Goal: Task Accomplishment & Management: Manage account settings

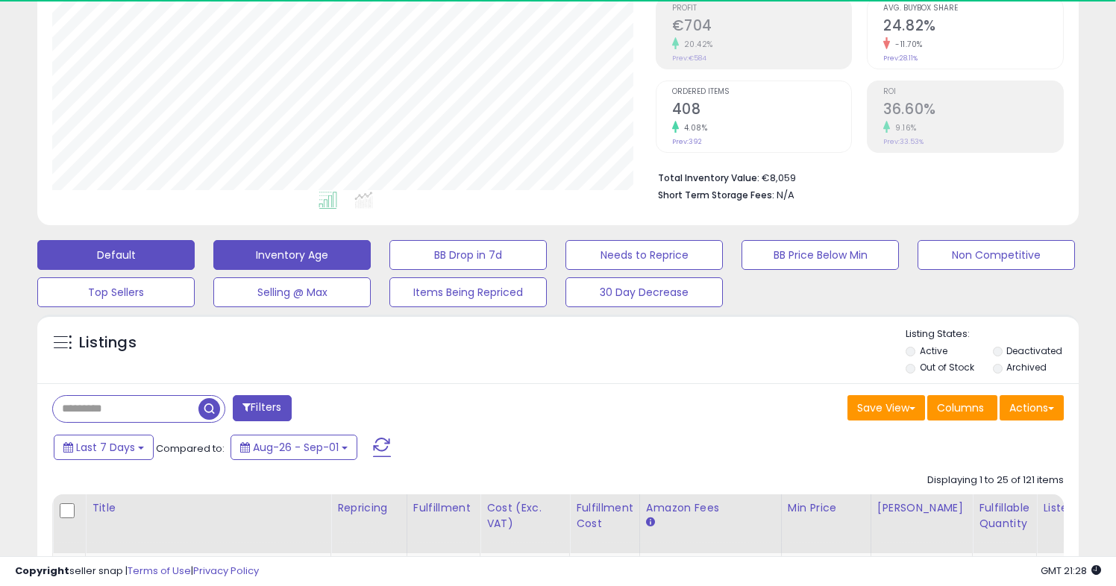
scroll to position [301, 0]
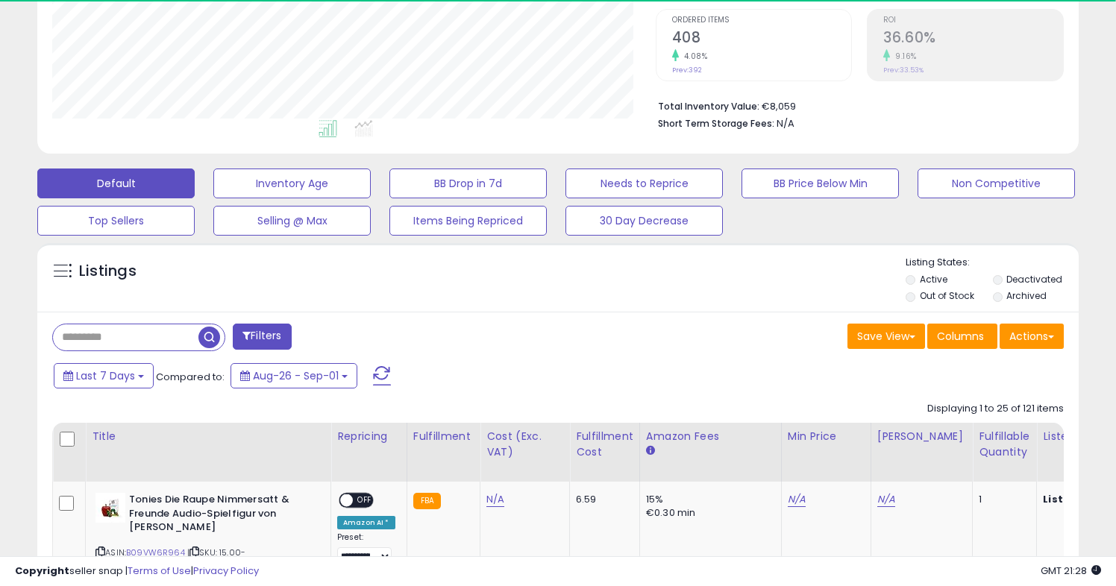
click at [208, 335] on span "button" at bounding box center [209, 338] width 22 height 22
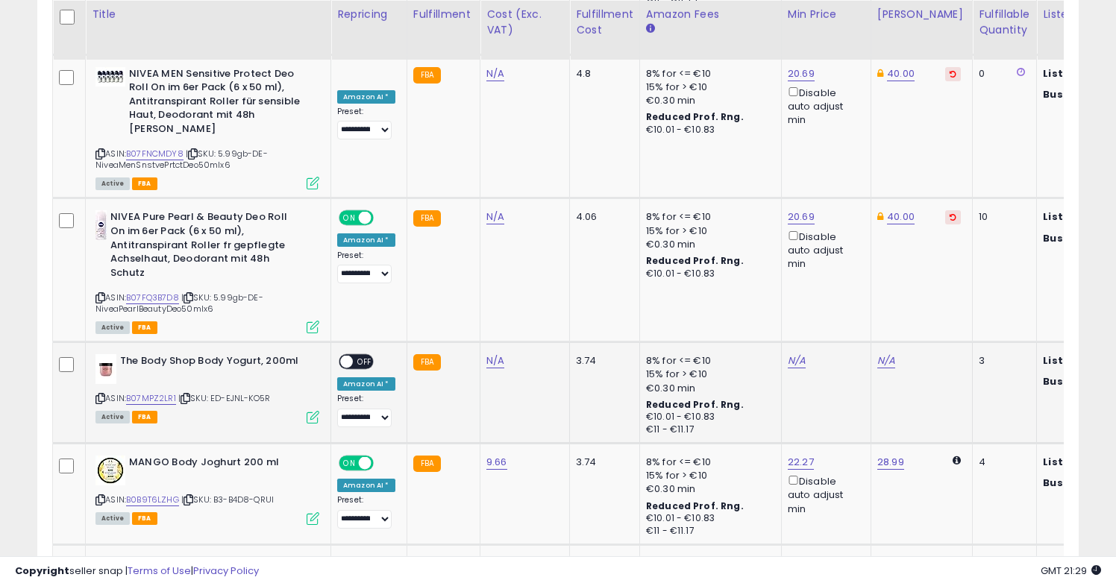
scroll to position [2868, 0]
click at [157, 392] on link "B07MPZ2LR1" at bounding box center [151, 398] width 50 height 13
click at [792, 353] on link "N/A" at bounding box center [797, 360] width 18 height 15
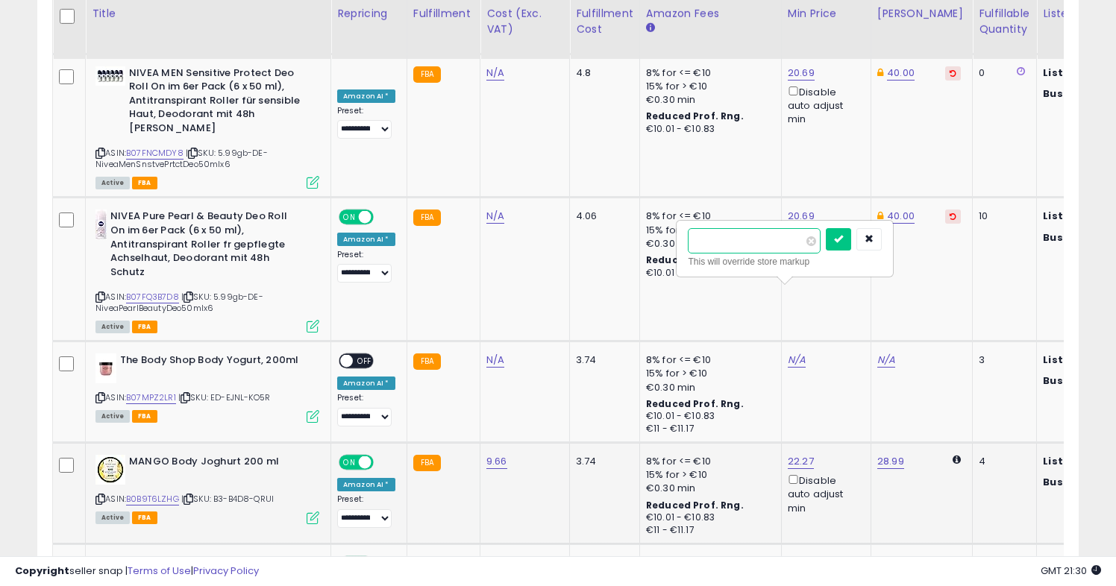
type input "*****"
click at [845, 239] on button "submit" at bounding box center [838, 239] width 25 height 22
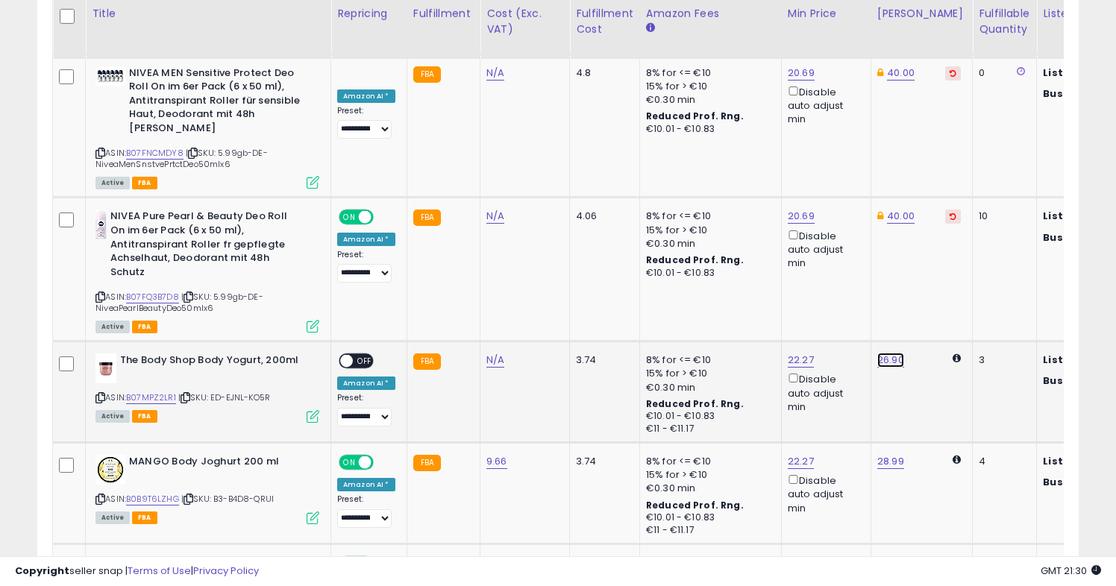
click at [887, 353] on link "26.90" at bounding box center [890, 360] width 27 height 15
drag, startPoint x: 814, startPoint y: 243, endPoint x: 780, endPoint y: 243, distance: 34.3
click at [780, 243] on div "***** This will override store markup" at bounding box center [878, 249] width 215 height 54
type input "*****"
click at [937, 237] on icon "submit" at bounding box center [932, 238] width 9 height 9
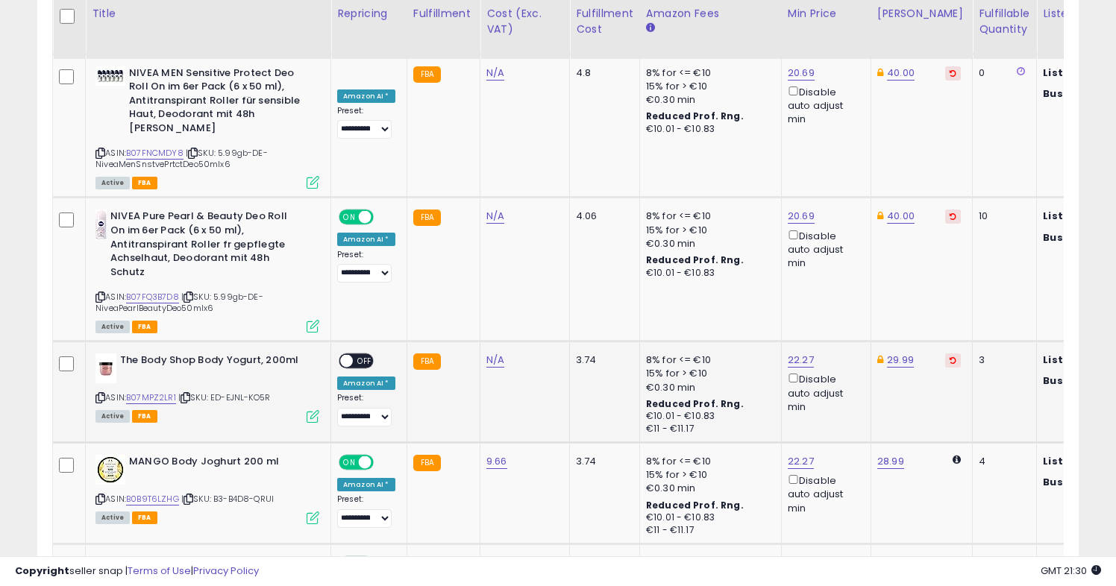
click at [346, 355] on span at bounding box center [346, 361] width 13 height 13
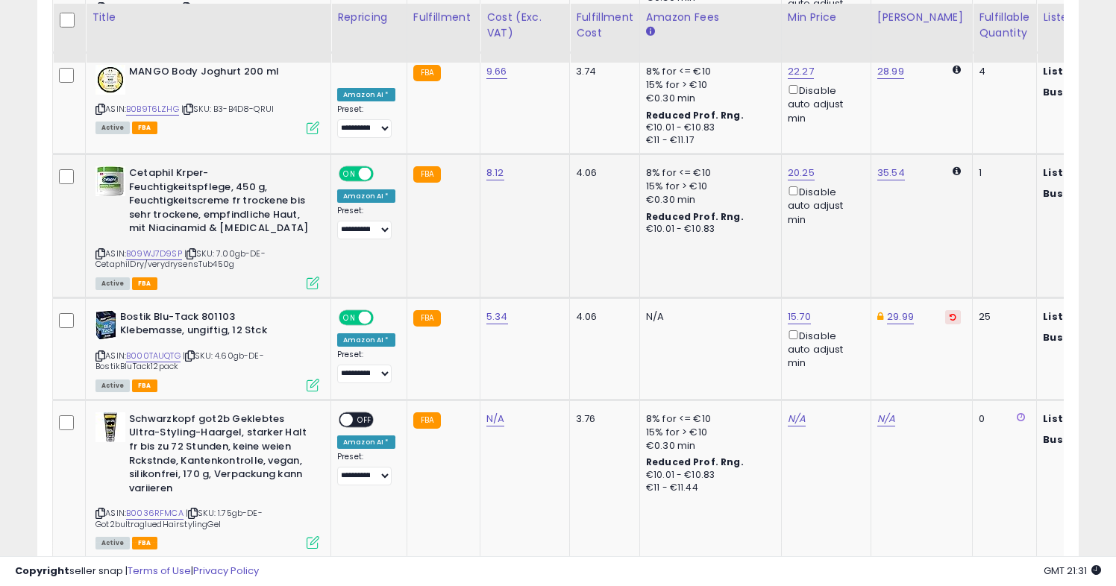
scroll to position [3264, 0]
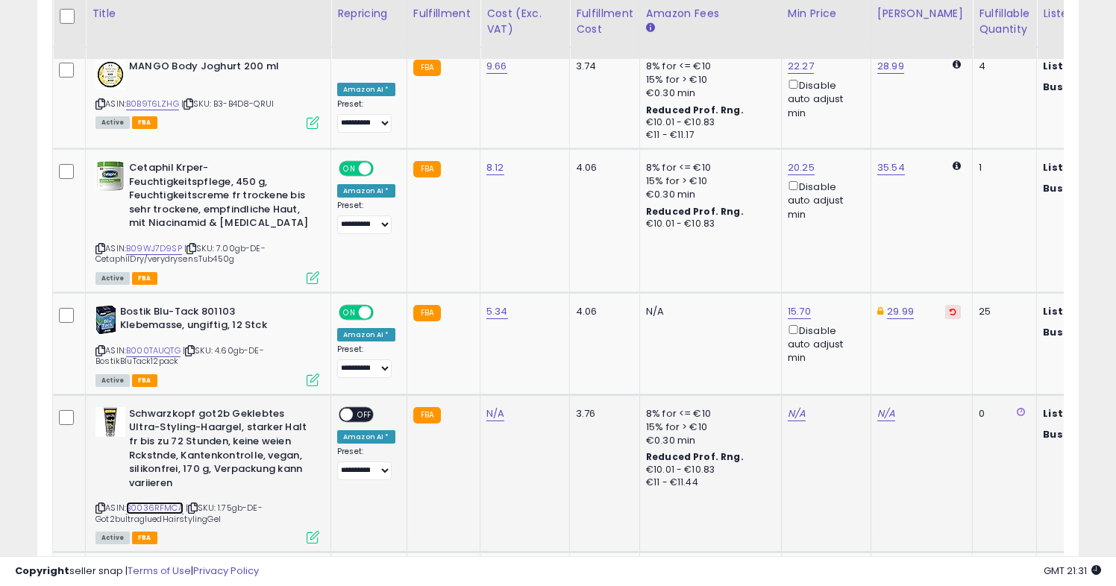
click at [159, 502] on link "B0036RFMCA" at bounding box center [154, 508] width 57 height 13
click at [350, 408] on span at bounding box center [346, 414] width 13 height 13
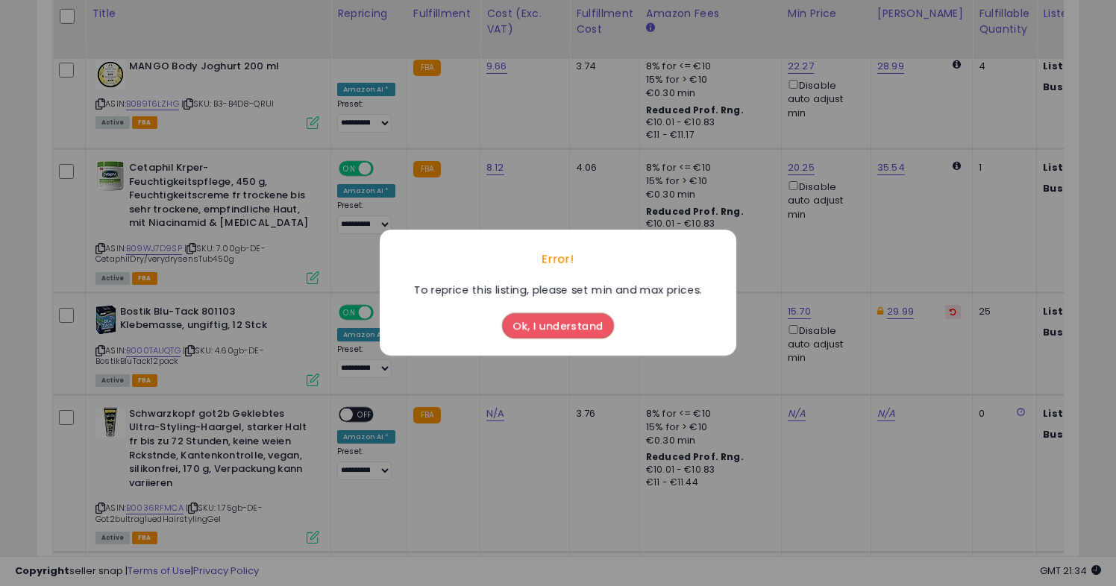
click at [566, 318] on button "Ok, I understand" at bounding box center [558, 326] width 112 height 25
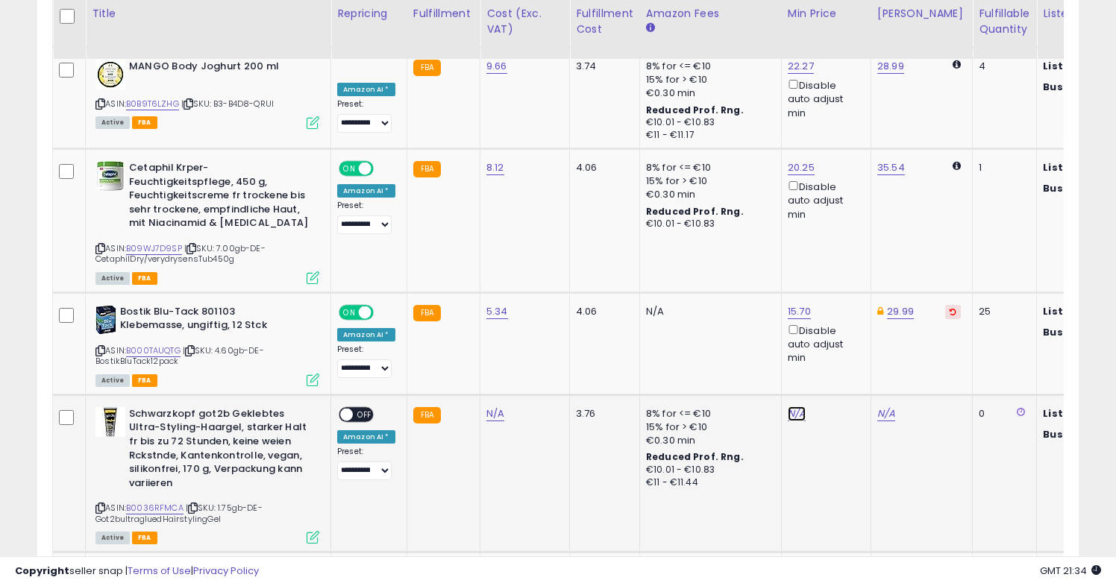
click at [788, 407] on link "N/A" at bounding box center [797, 414] width 18 height 15
type input "*"
click at [917, 398] on td "N/A" at bounding box center [921, 473] width 101 height 157
click at [843, 292] on icon "submit" at bounding box center [838, 292] width 9 height 9
click at [882, 407] on link "18.59" at bounding box center [889, 414] width 24 height 15
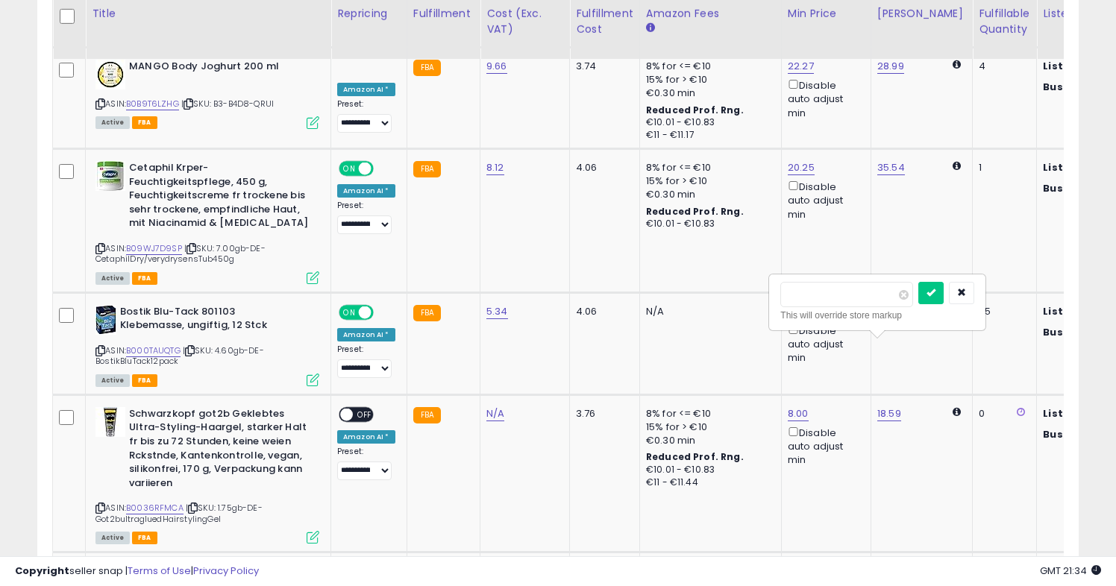
type input "*"
type input "****"
click at [936, 289] on icon "submit" at bounding box center [931, 292] width 9 height 9
click at [346, 408] on span at bounding box center [346, 414] width 13 height 13
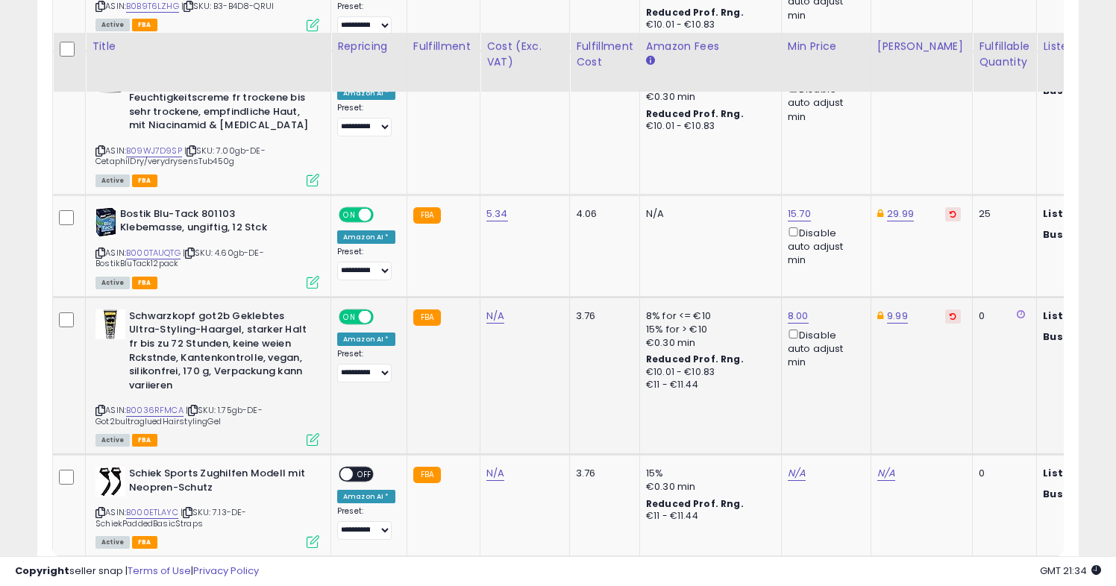
scroll to position [3394, 0]
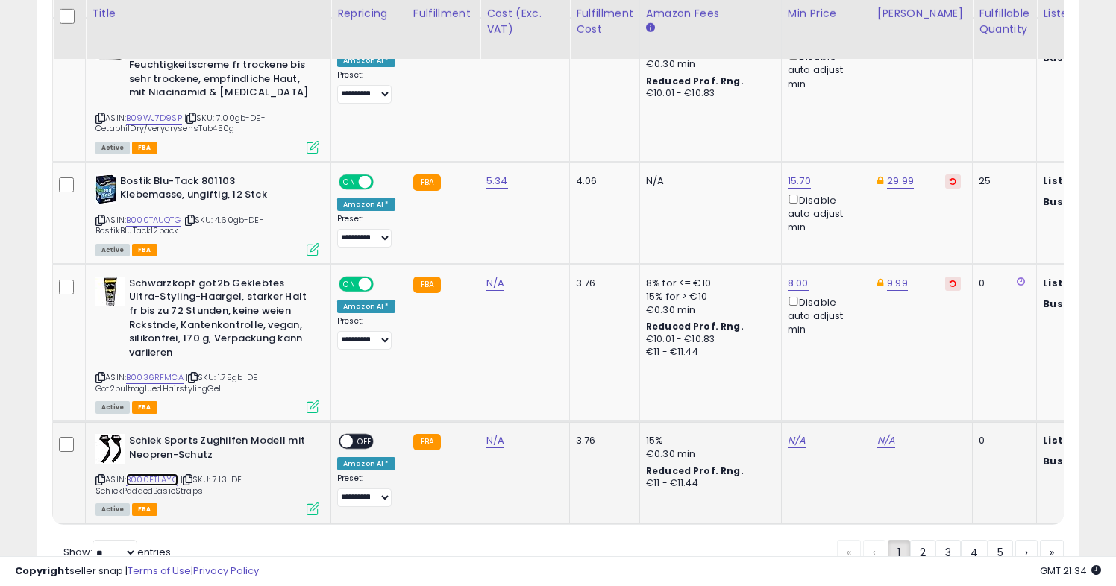
click at [172, 474] on link "B000ETLAYC" at bounding box center [152, 480] width 52 height 13
click at [492, 433] on link "N/A" at bounding box center [495, 440] width 18 height 15
type input "****"
click at [543, 331] on icon "submit" at bounding box center [538, 334] width 9 height 9
click at [350, 436] on span at bounding box center [346, 442] width 13 height 13
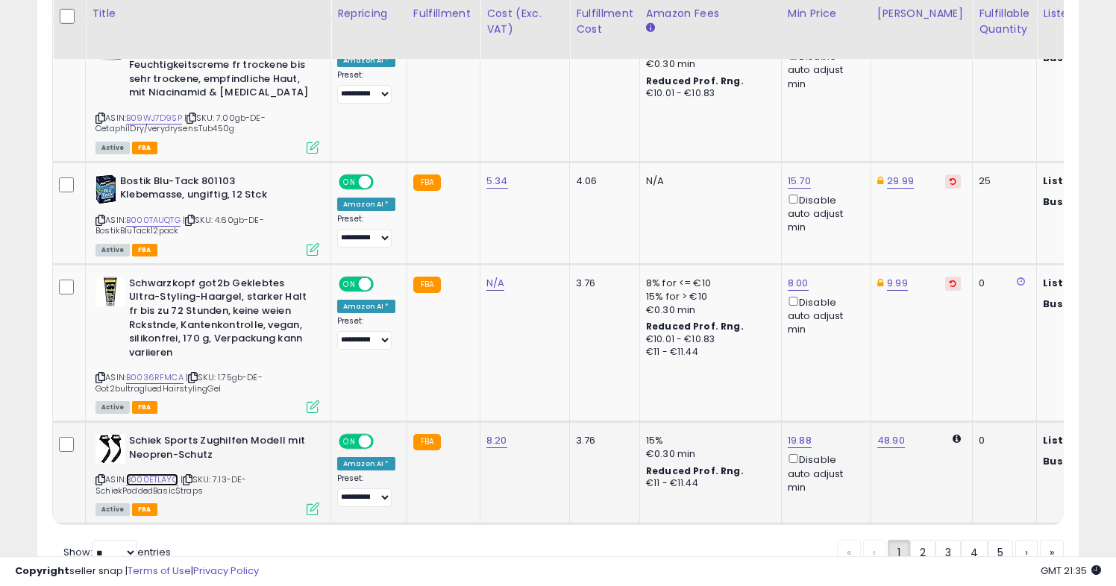
click at [159, 474] on link "B000ETLAYC" at bounding box center [152, 480] width 52 height 13
click at [920, 540] on link "2" at bounding box center [922, 552] width 25 height 25
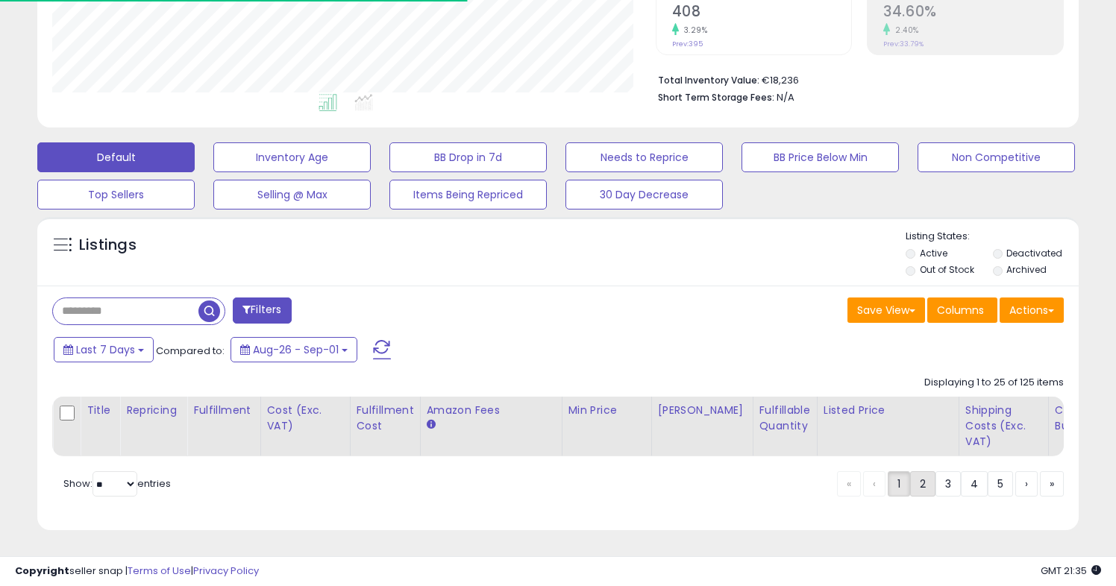
scroll to position [328, 0]
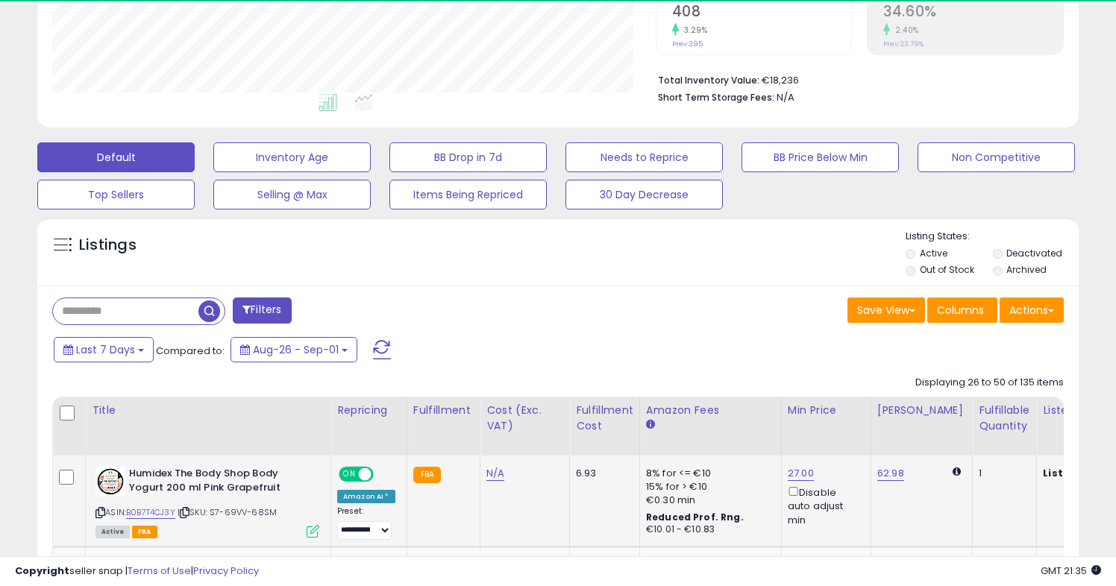
click at [917, 480] on div "62.98" at bounding box center [919, 473] width 84 height 13
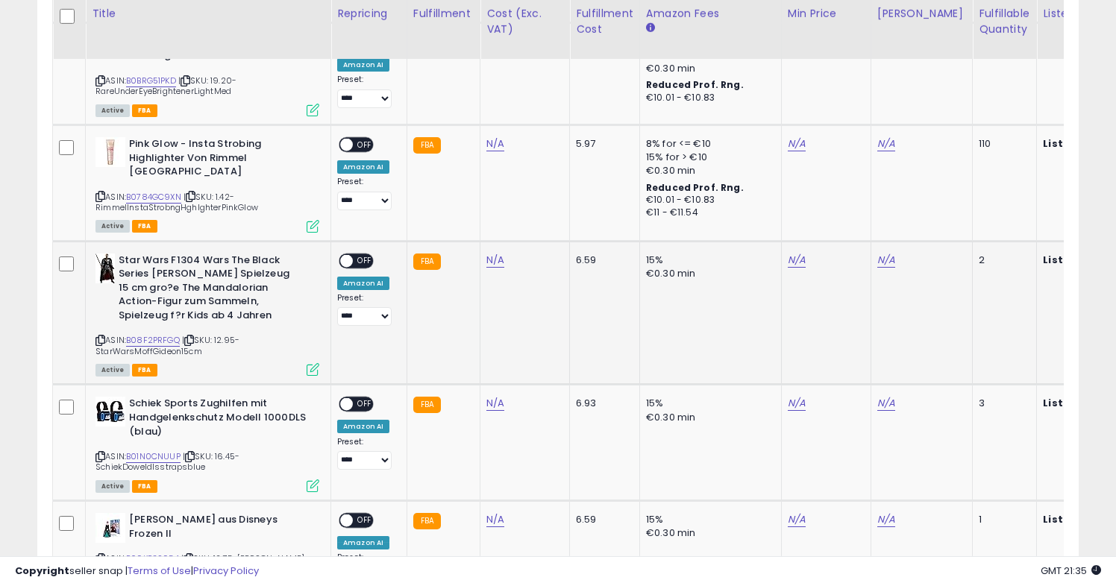
scroll to position [956, 0]
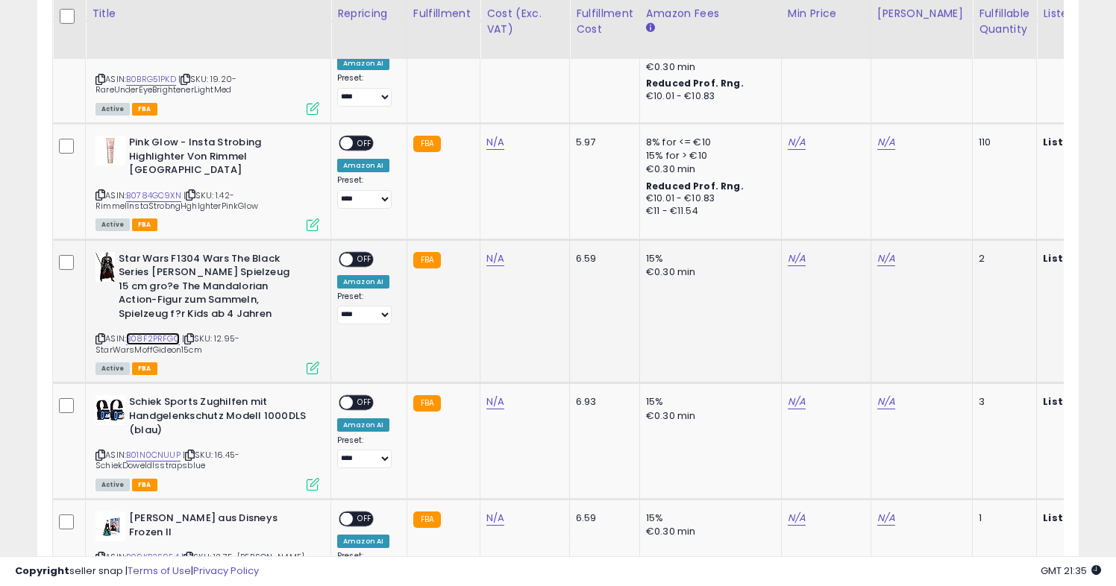
click at [164, 333] on link "B08F2PRFGQ" at bounding box center [153, 339] width 54 height 13
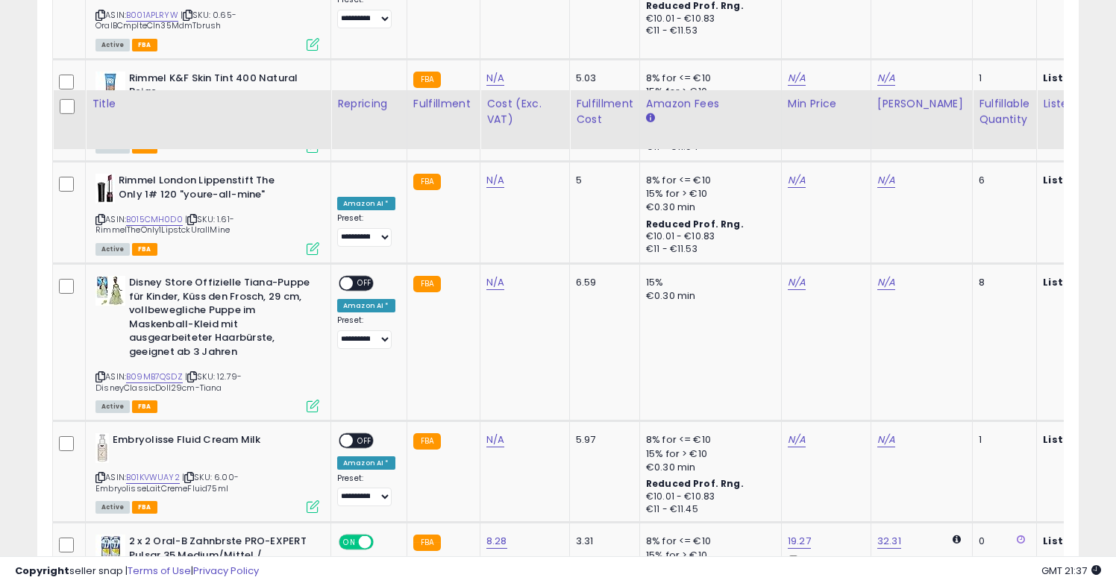
scroll to position [1846, 0]
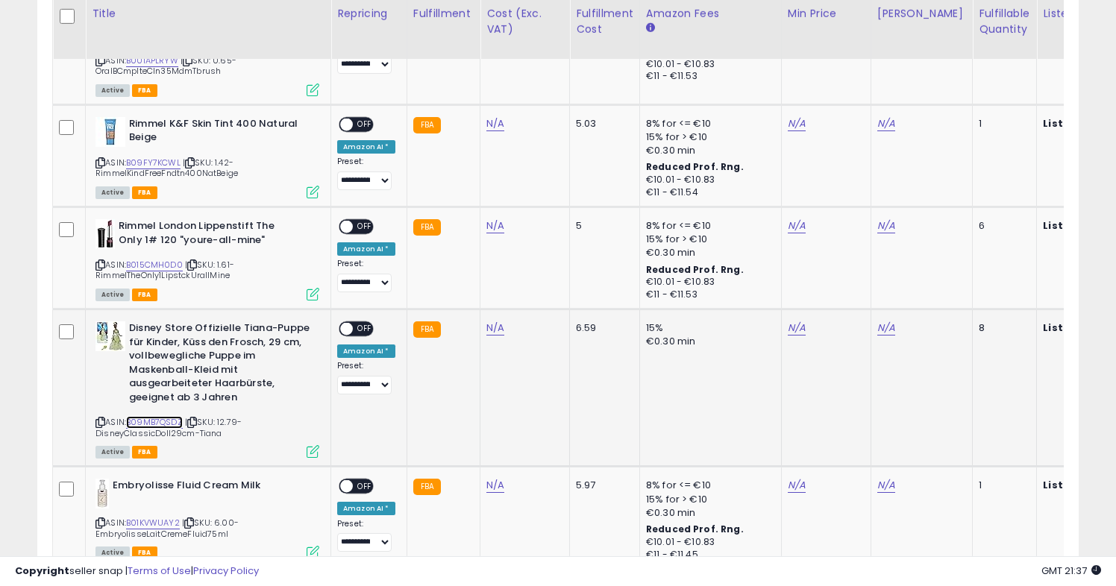
click at [162, 416] on link "B09MB7QSDZ" at bounding box center [154, 422] width 57 height 13
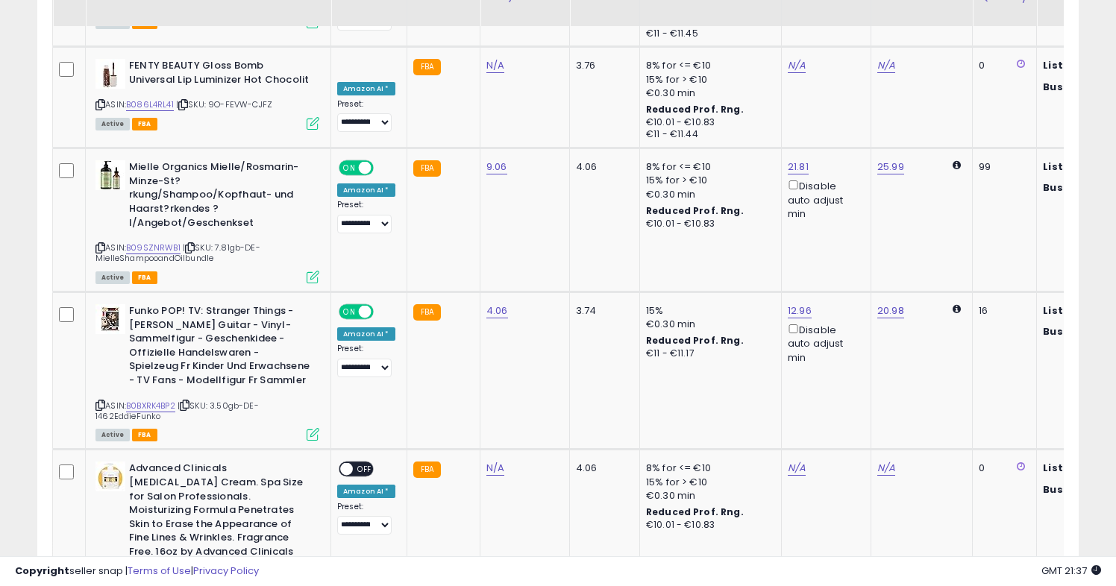
scroll to position [3287, 0]
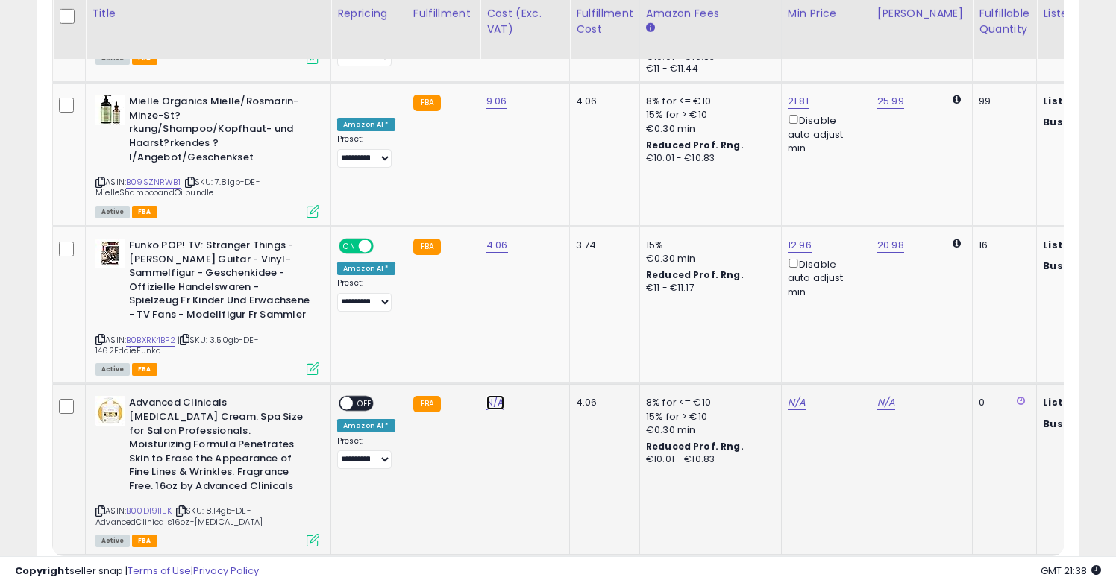
click at [486, 395] on link "N/A" at bounding box center [495, 402] width 18 height 15
type input "****"
click at [543, 298] on icon "submit" at bounding box center [538, 299] width 9 height 9
click at [354, 398] on span "OFF" at bounding box center [365, 404] width 24 height 13
click at [920, 572] on link "3" at bounding box center [922, 584] width 25 height 25
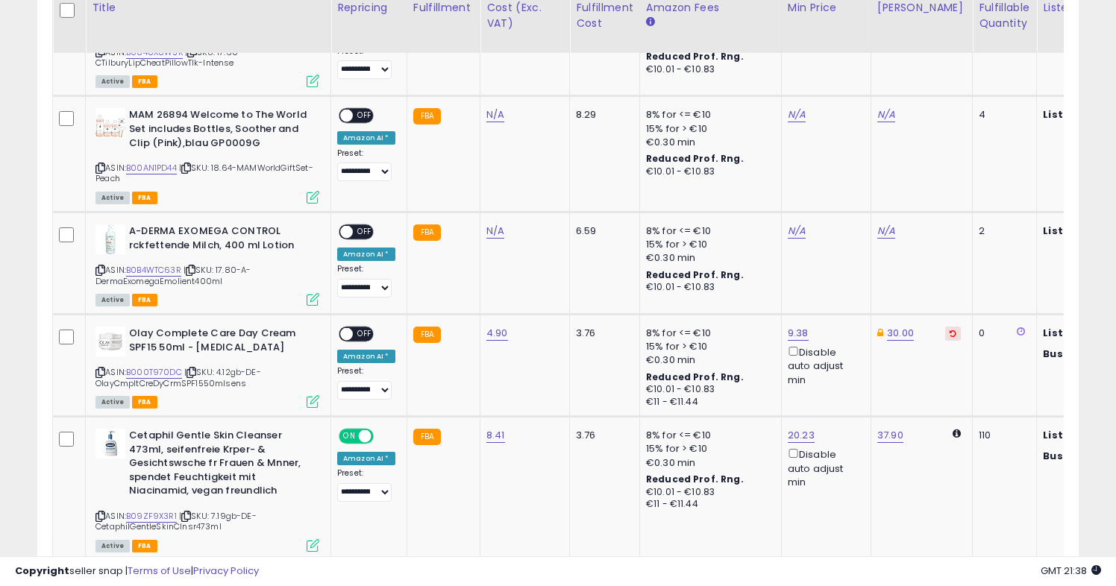
scroll to position [1410, 0]
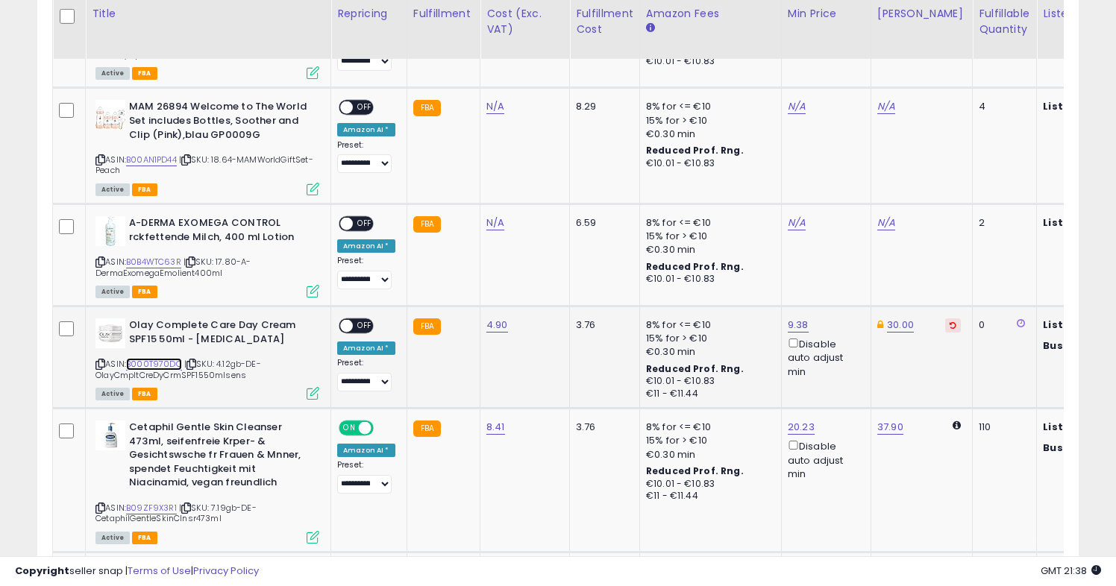
click at [160, 369] on link "B000T970DC" at bounding box center [154, 364] width 56 height 13
click at [788, 322] on link "9.38" at bounding box center [798, 325] width 21 height 15
drag, startPoint x: 713, startPoint y: 275, endPoint x: 673, endPoint y: 275, distance: 40.3
type input "*"
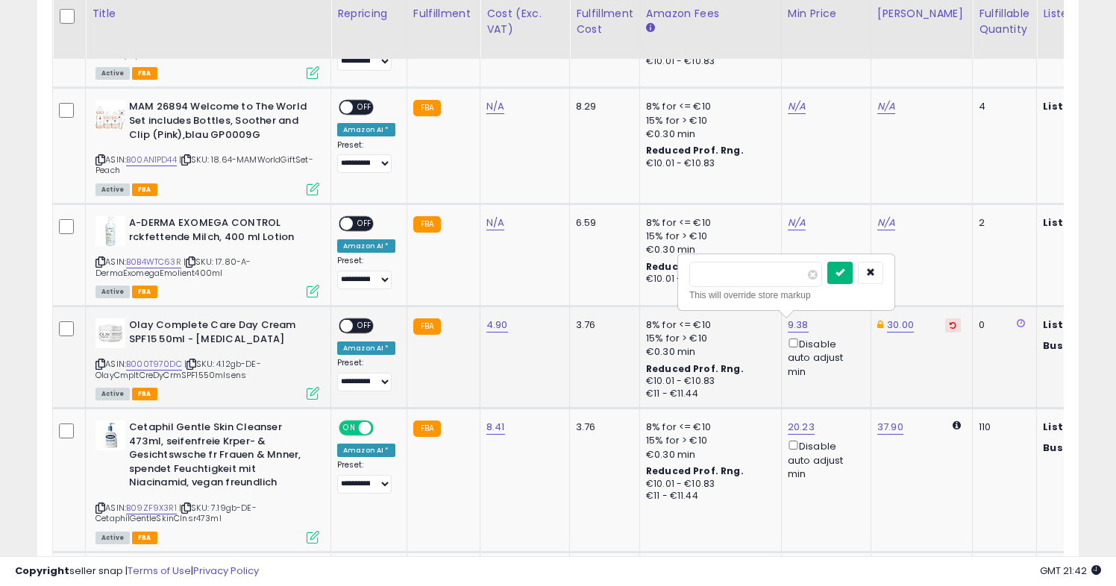
type input "*****"
click at [845, 271] on button "submit" at bounding box center [839, 273] width 25 height 22
click at [348, 325] on span at bounding box center [346, 326] width 13 height 13
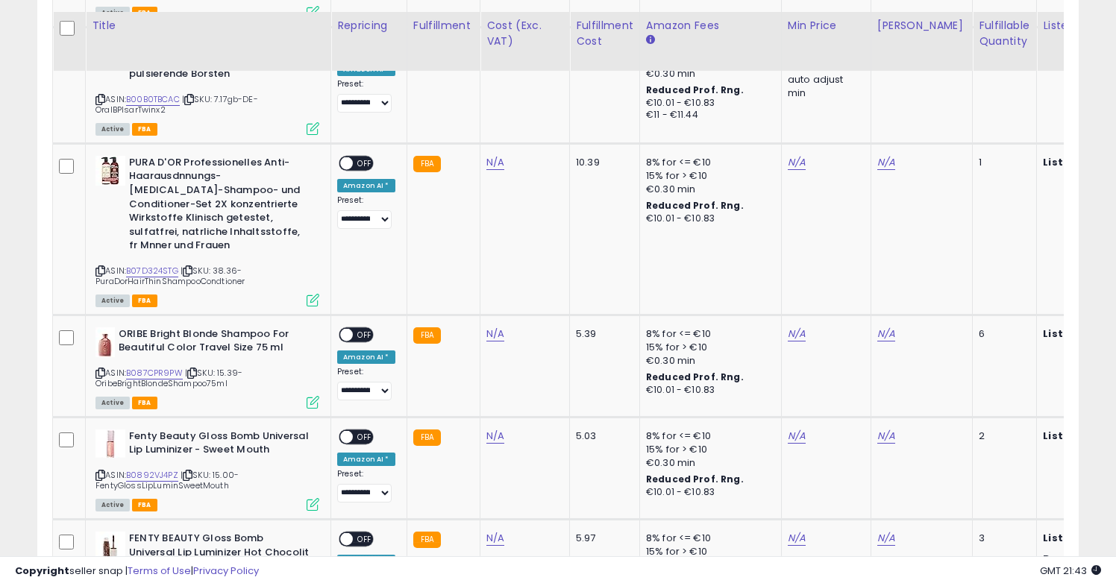
scroll to position [2332, 0]
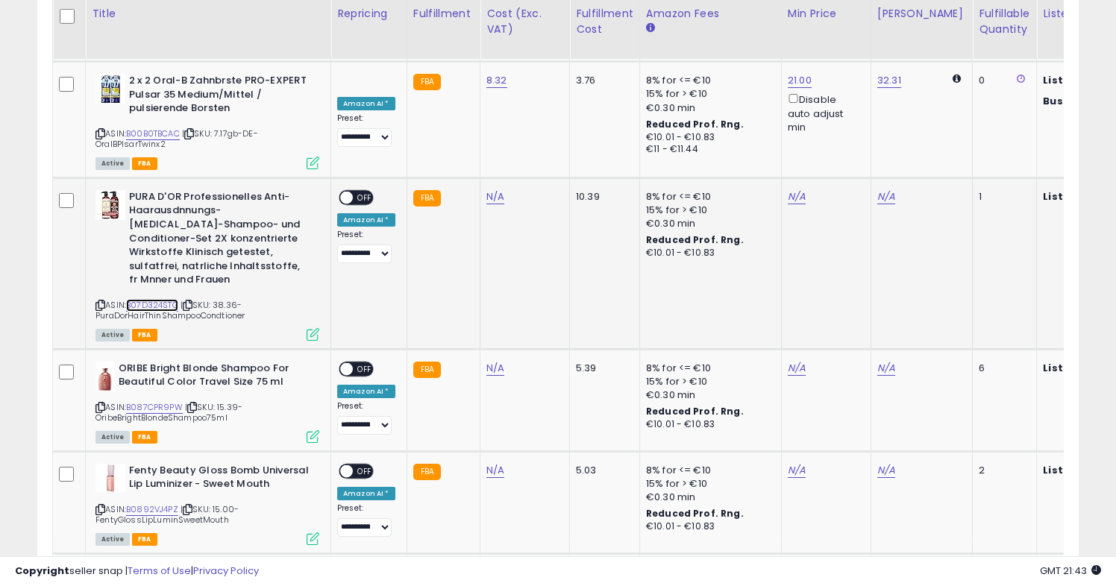
click at [164, 299] on link "B07D324STG" at bounding box center [152, 305] width 52 height 13
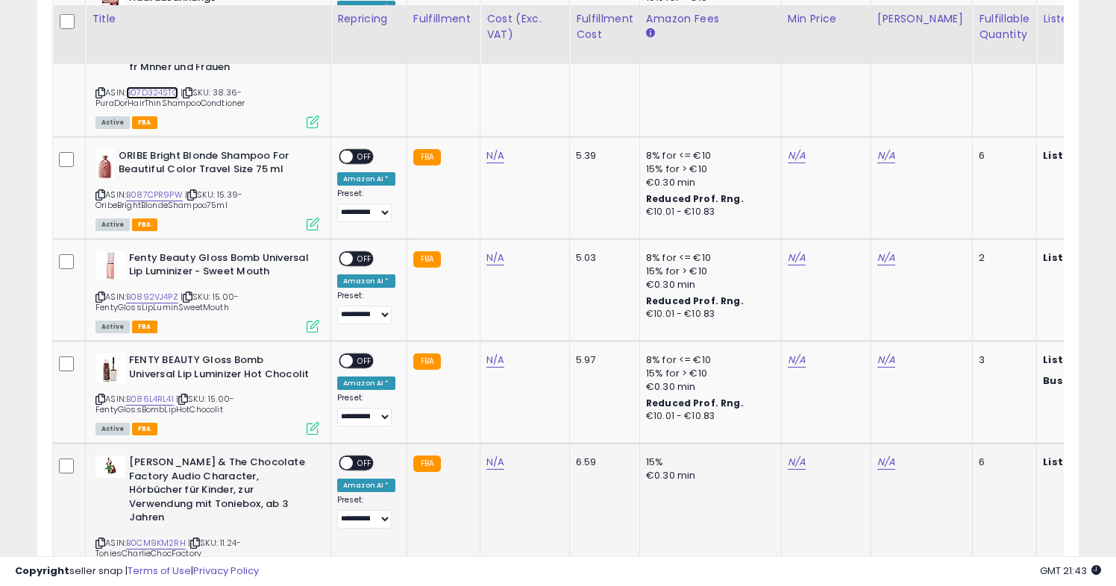
scroll to position [2551, 0]
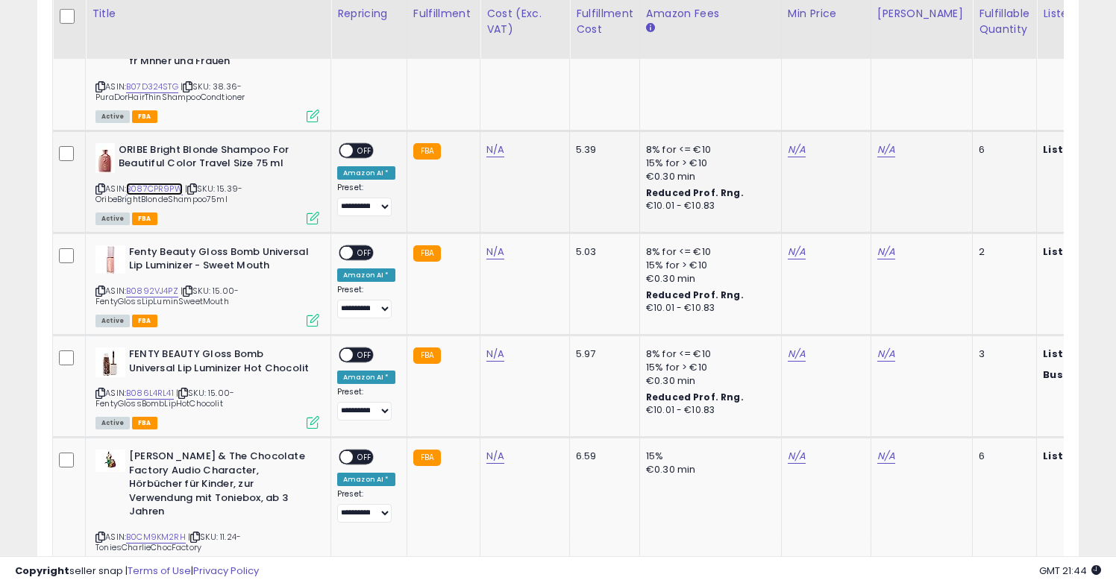
click at [167, 183] on link "B087CPR9PW" at bounding box center [154, 189] width 57 height 13
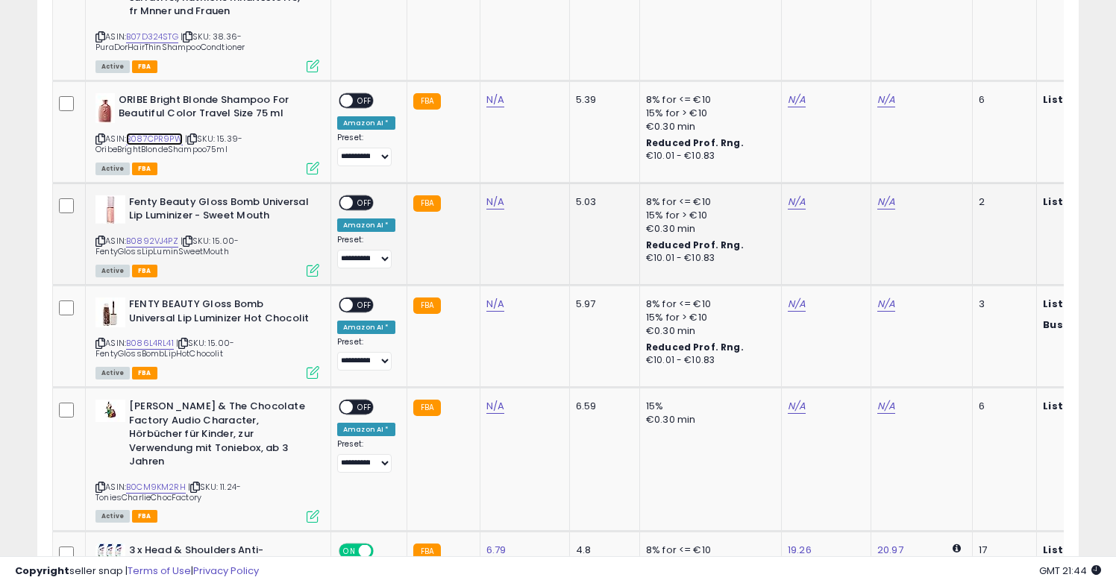
scroll to position [2763, 0]
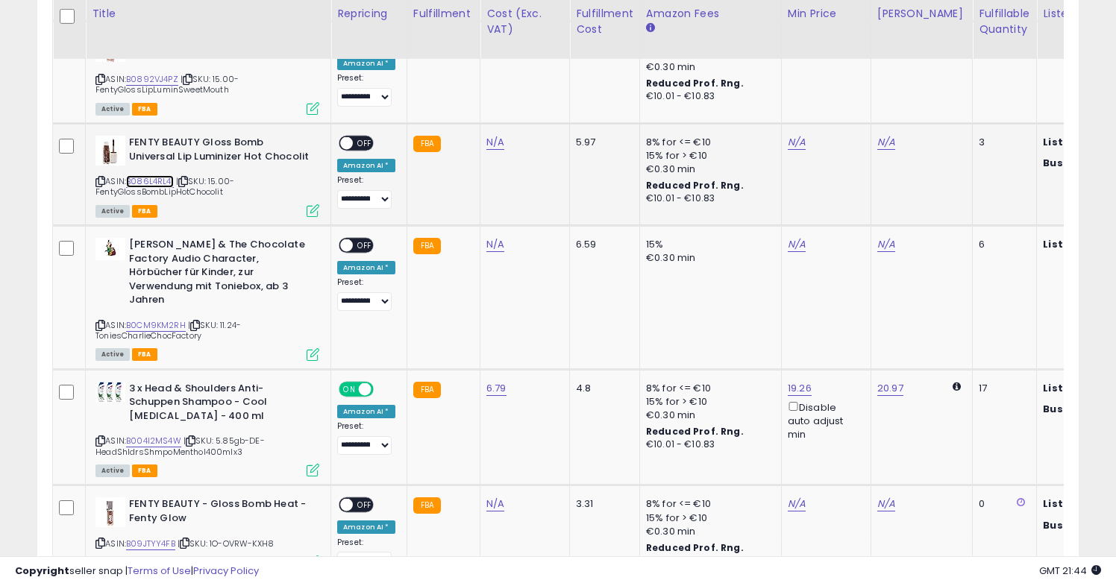
click at [158, 175] on link "B086L4RL41" at bounding box center [150, 181] width 48 height 13
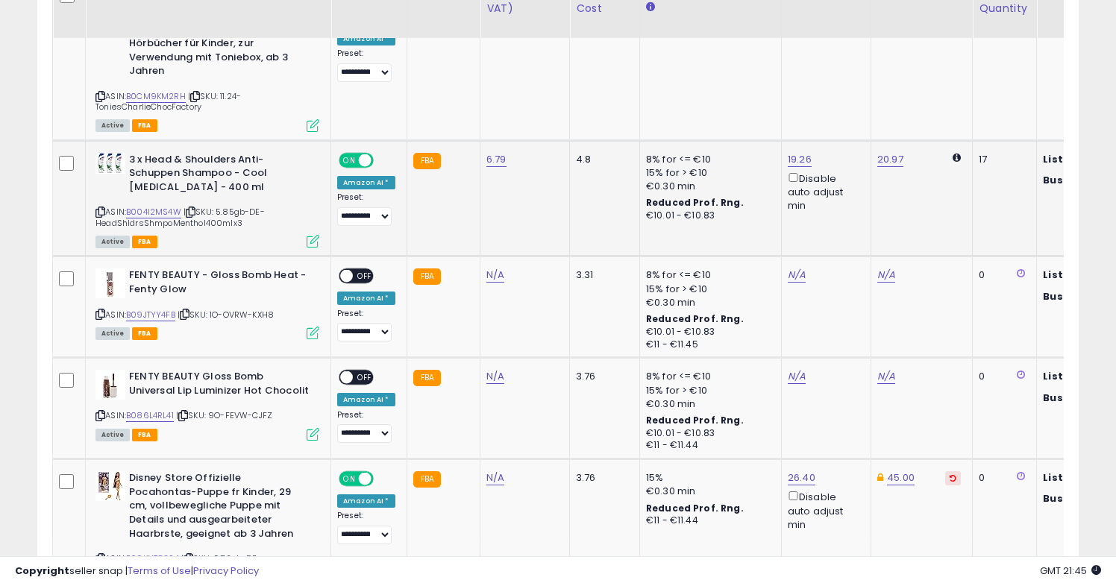
scroll to position [3010, 0]
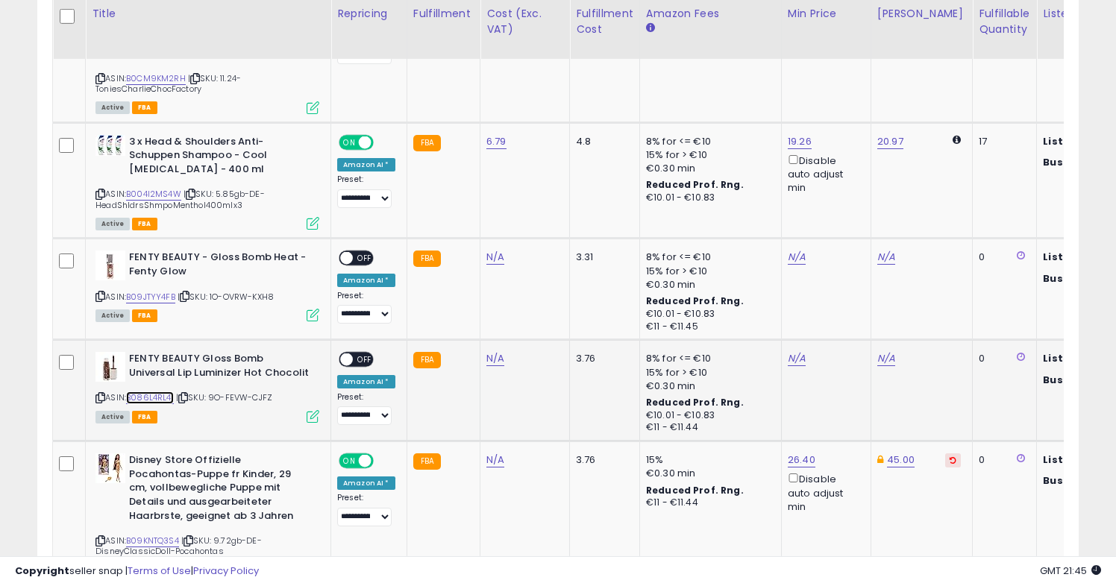
click at [152, 392] on link "B086L4RL41" at bounding box center [150, 398] width 48 height 13
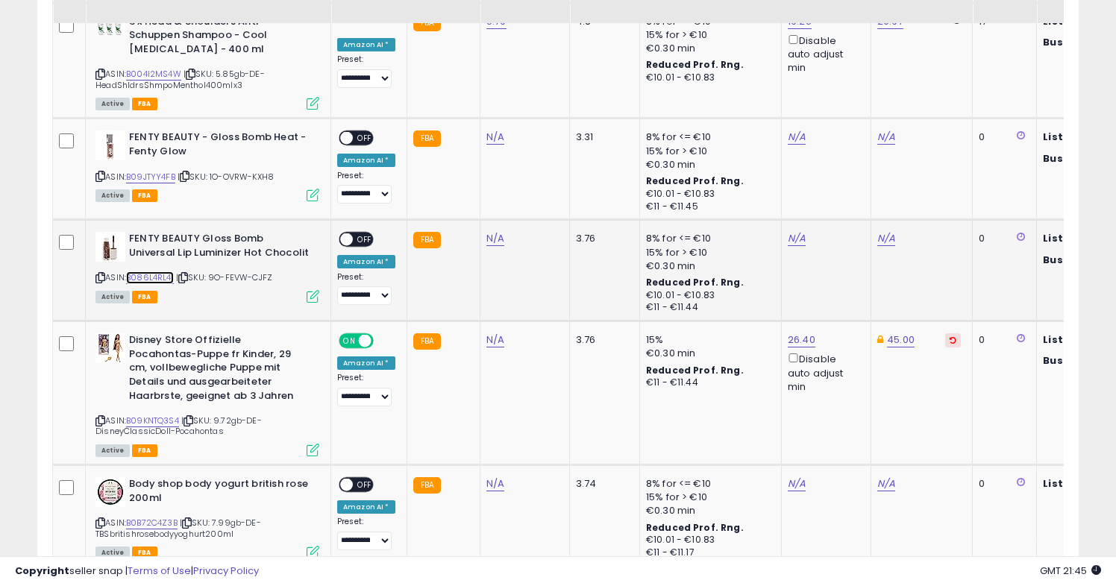
scroll to position [3170, 0]
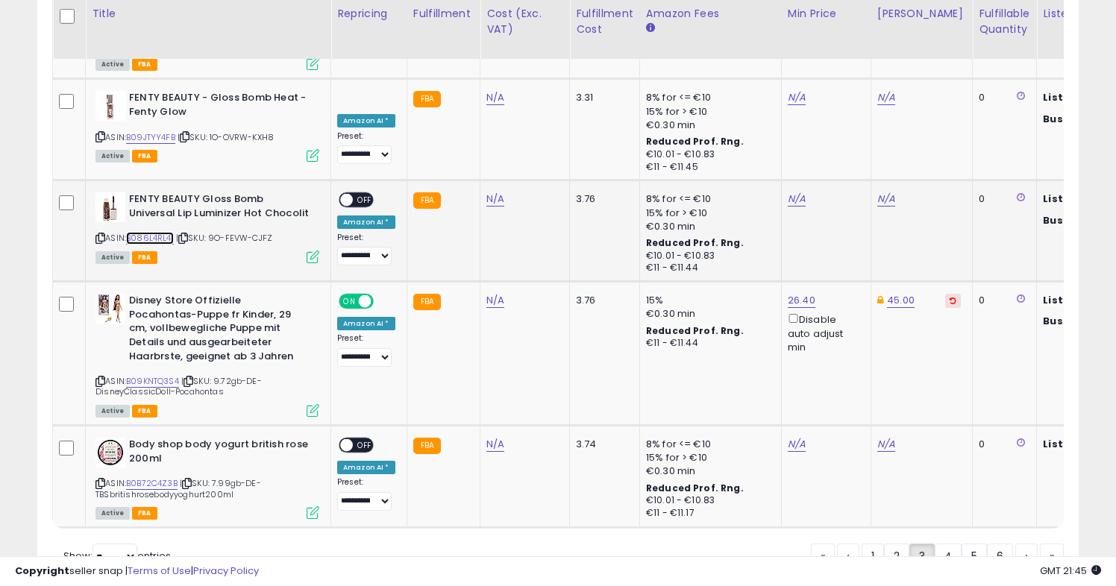
click at [152, 232] on link "B086L4RL41" at bounding box center [150, 238] width 48 height 13
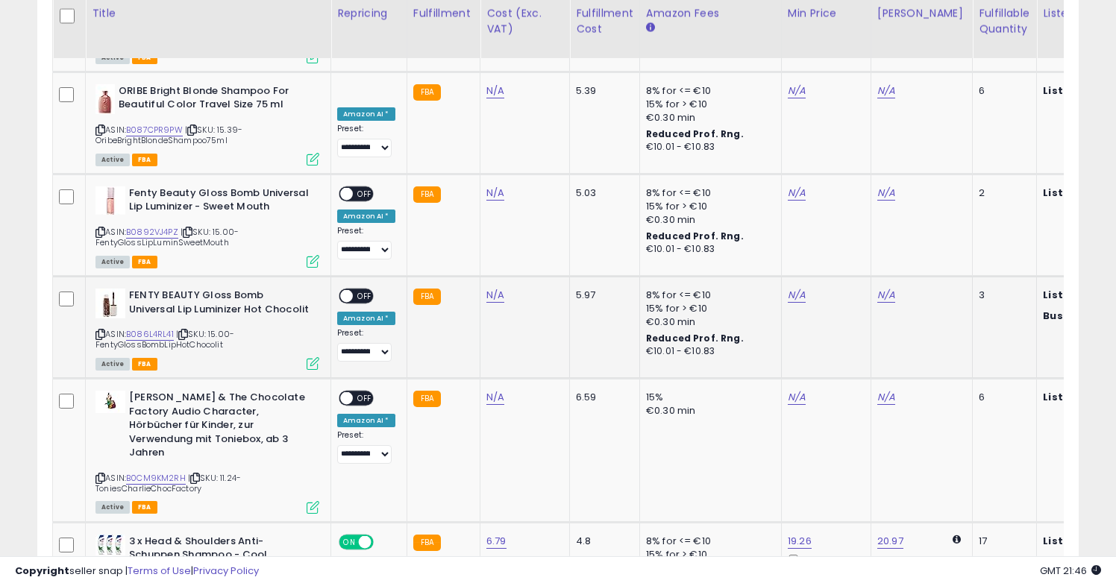
scroll to position [3073, 0]
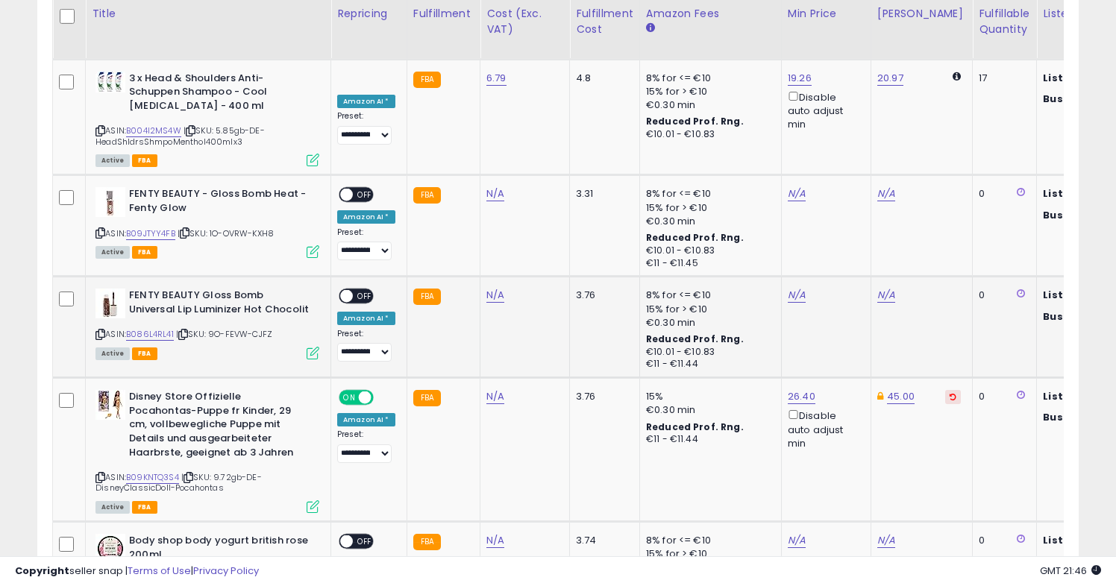
click at [464, 301] on td "FBA" at bounding box center [443, 327] width 73 height 101
drag, startPoint x: 282, startPoint y: 292, endPoint x: 215, endPoint y: 292, distance: 67.2
click at [215, 292] on div "ASIN: B086L4RL41 | SKU: 9O-FEVW-CJFZ Active FBA" at bounding box center [208, 323] width 224 height 69
copy span "9O-FEVW-CJFZ"
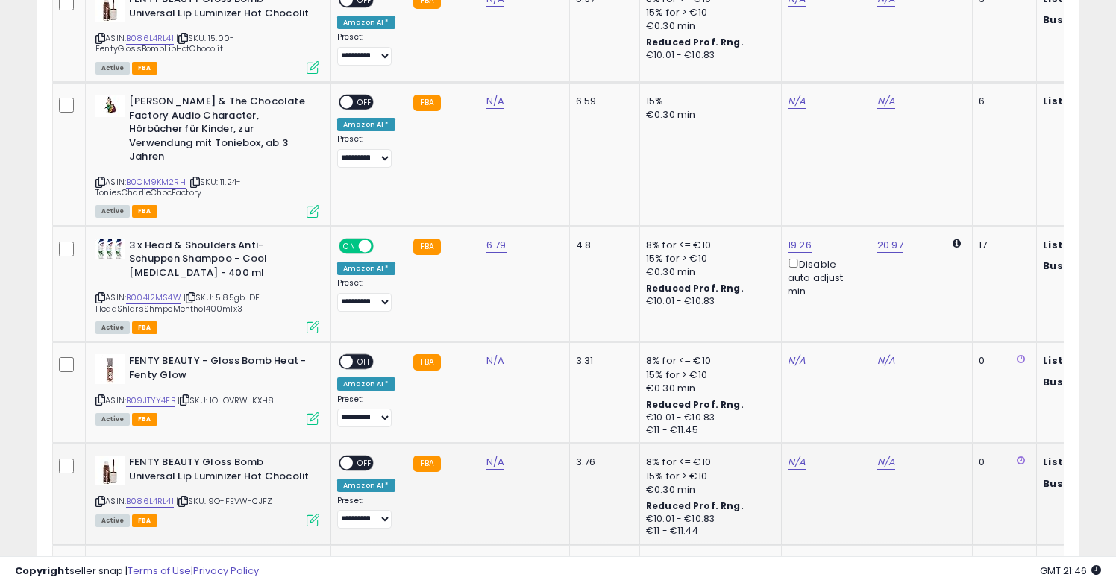
scroll to position [2994, 0]
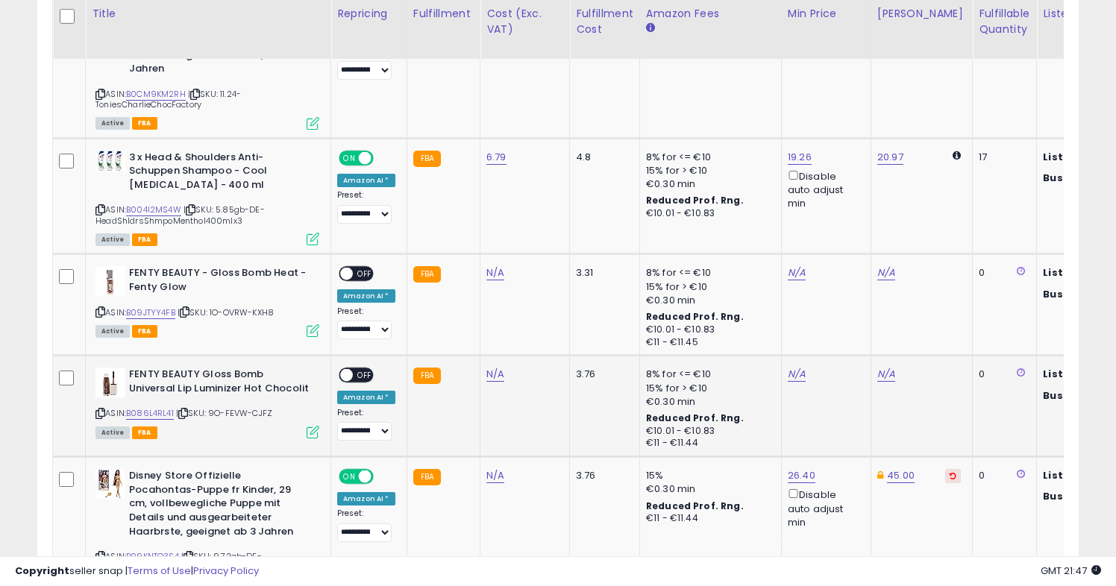
click at [348, 369] on span at bounding box center [346, 375] width 13 height 13
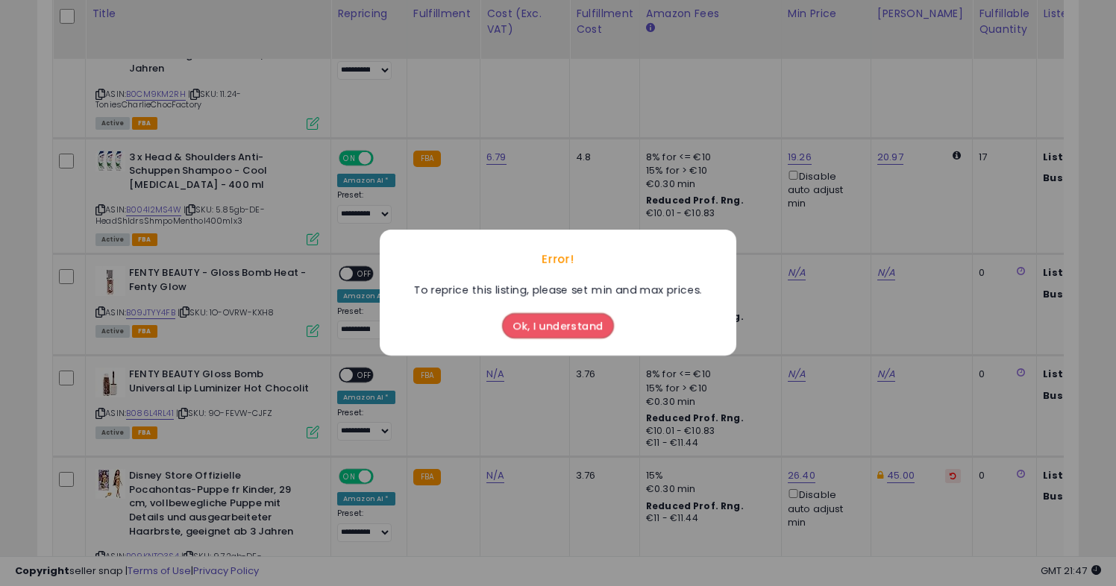
click at [528, 324] on button "Ok, I understand" at bounding box center [558, 326] width 112 height 25
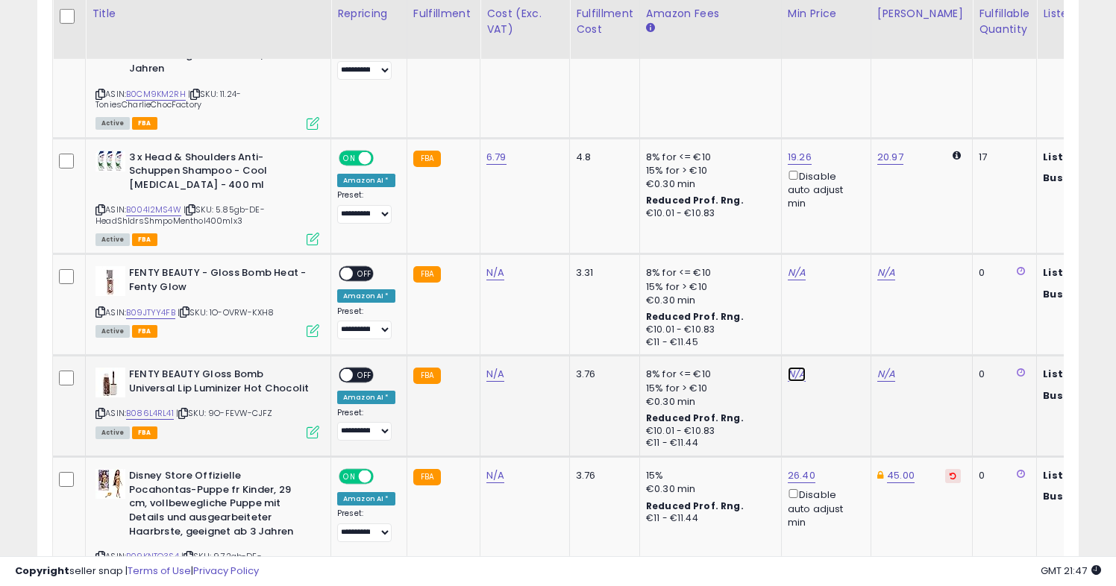
click at [789, 367] on link "N/A" at bounding box center [797, 374] width 18 height 15
click at [874, 282] on icon "button" at bounding box center [869, 280] width 9 height 9
click at [492, 367] on link "N/A" at bounding box center [495, 374] width 18 height 15
type input "*****"
click at [543, 295] on icon "submit" at bounding box center [538, 295] width 9 height 9
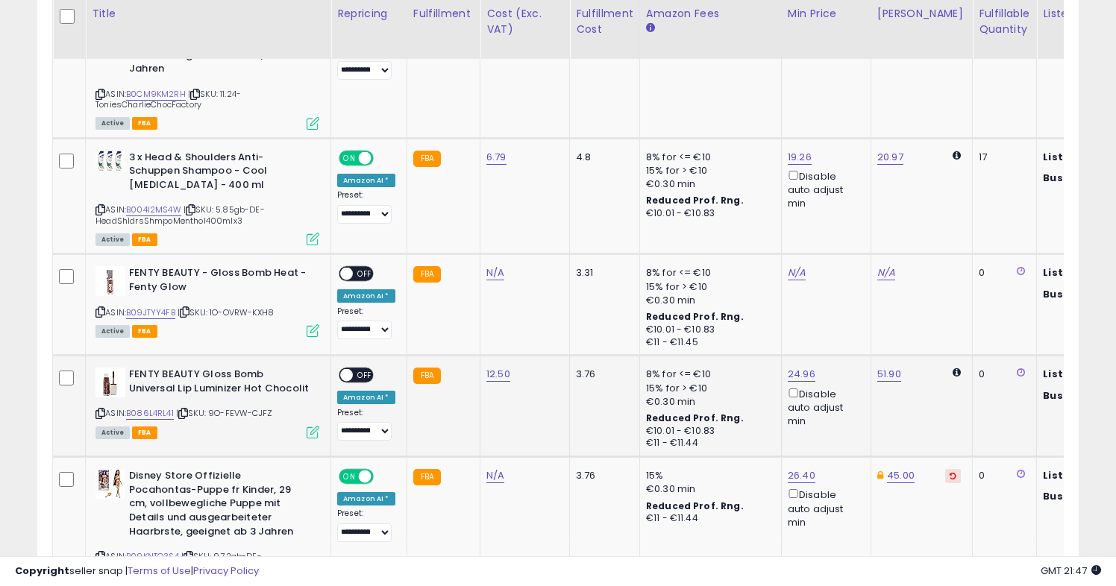
click at [348, 369] on span at bounding box center [346, 375] width 13 height 13
click at [495, 367] on link "12.50" at bounding box center [498, 374] width 24 height 15
type input "*****"
click at [554, 295] on button "submit" at bounding box center [540, 296] width 25 height 22
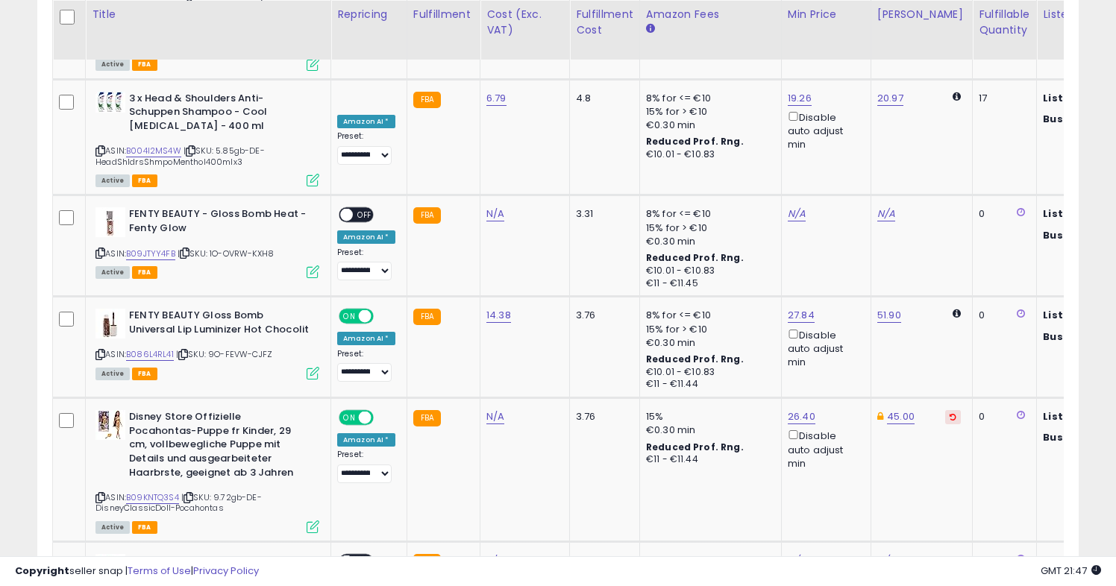
scroll to position [3055, 0]
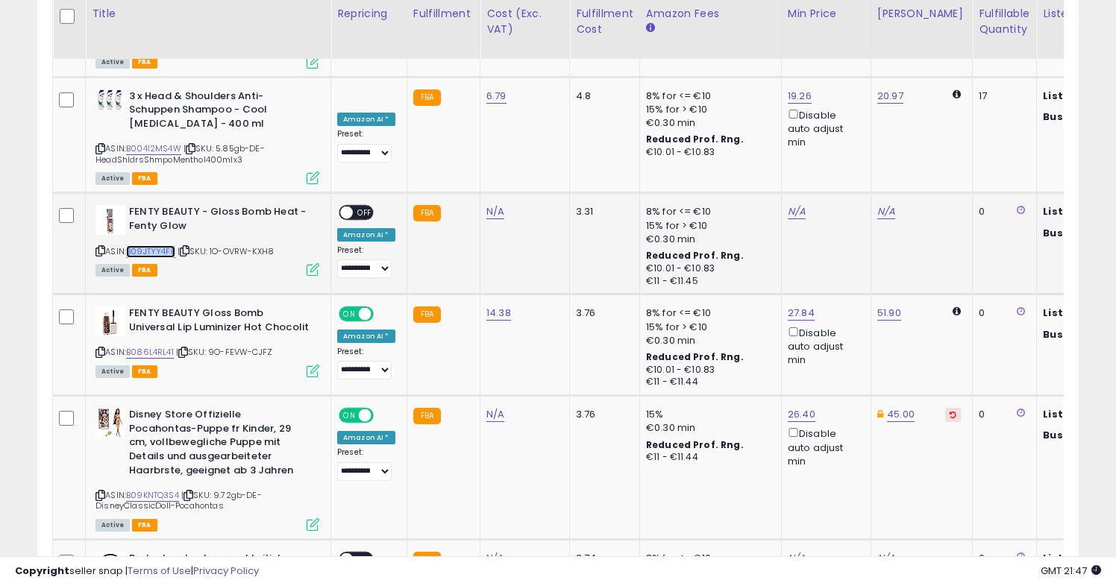
copy link "B09JTYY4FB"
click at [486, 204] on link "N/A" at bounding box center [495, 211] width 18 height 15
type input "*****"
click at [543, 137] on icon "submit" at bounding box center [538, 132] width 9 height 9
click at [350, 207] on span at bounding box center [346, 213] width 13 height 13
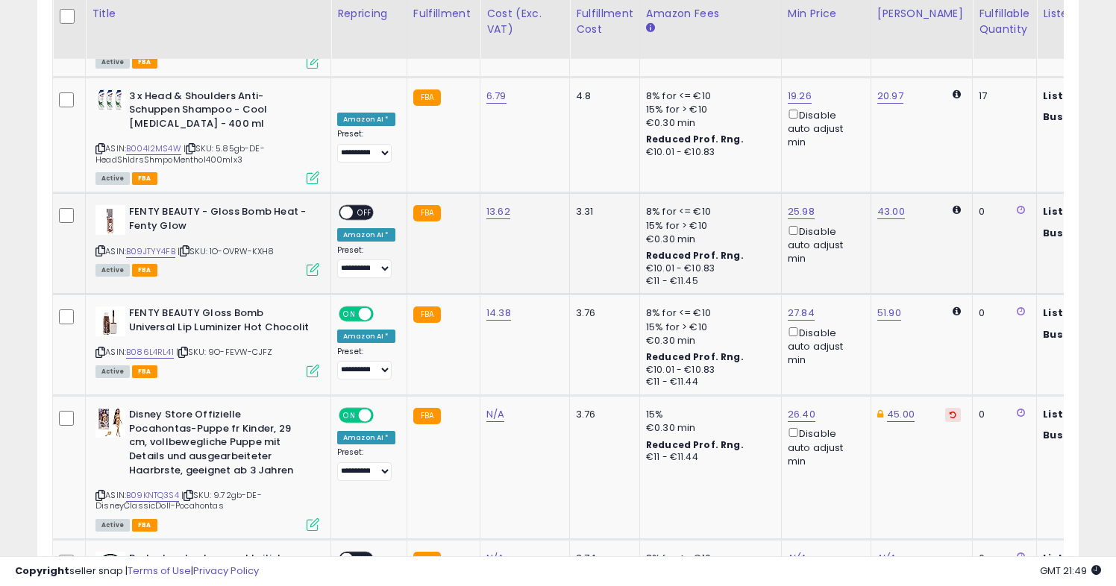
click at [344, 207] on span at bounding box center [346, 213] width 13 height 13
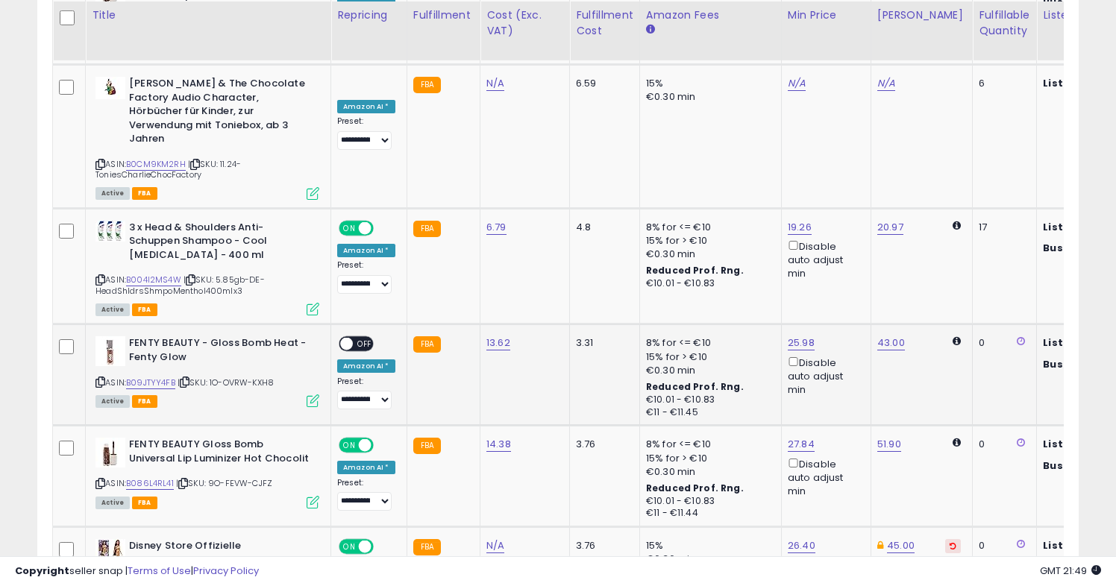
scroll to position [2921, 0]
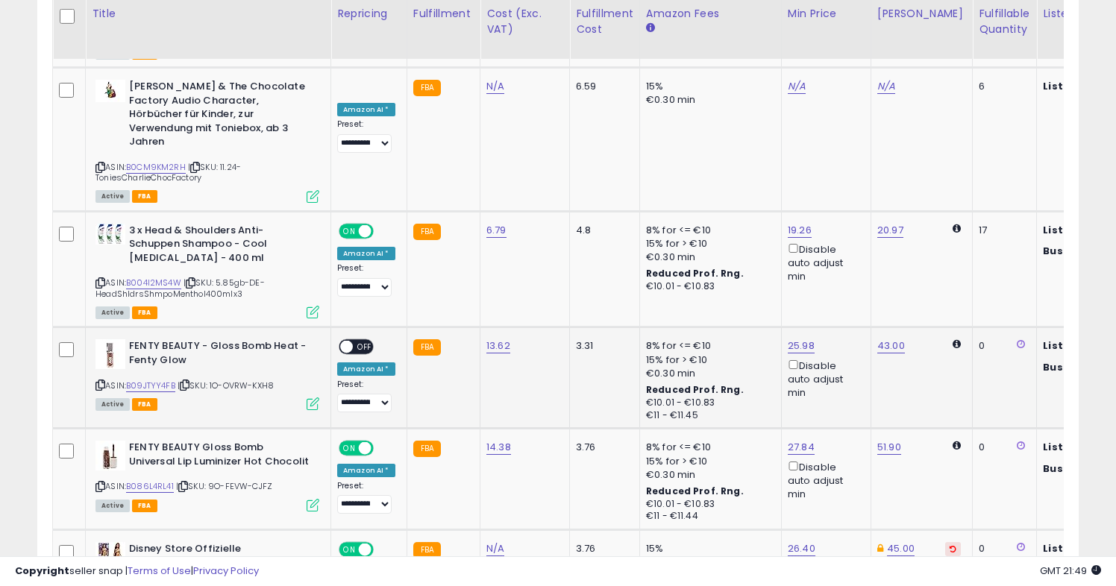
click at [342, 341] on span at bounding box center [346, 347] width 13 height 13
click at [358, 341] on span "OFF" at bounding box center [365, 347] width 24 height 13
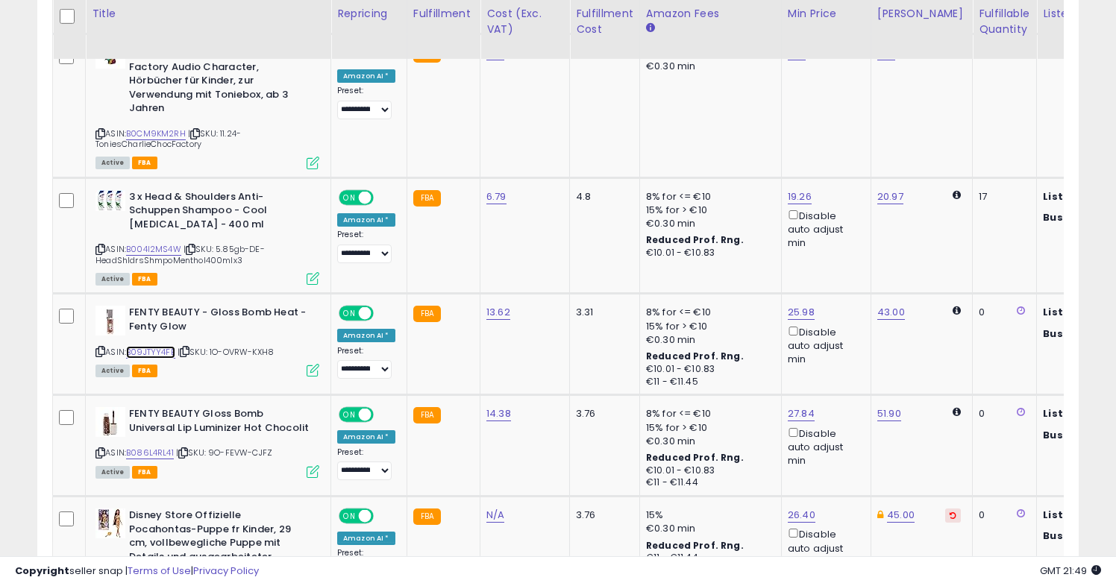
click at [154, 346] on link "B09JTYY4FB" at bounding box center [150, 352] width 49 height 13
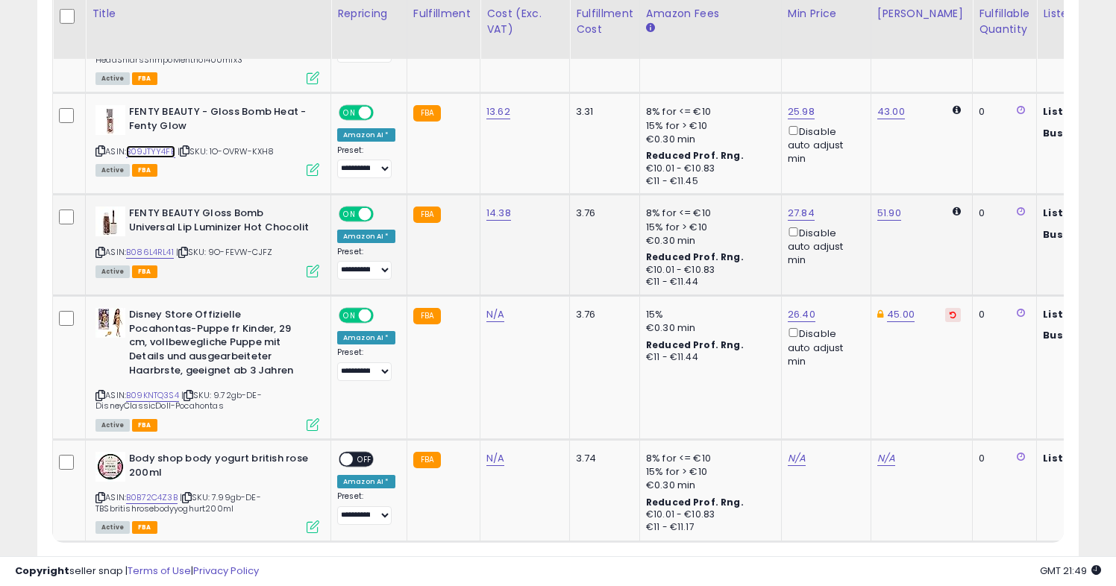
scroll to position [3158, 0]
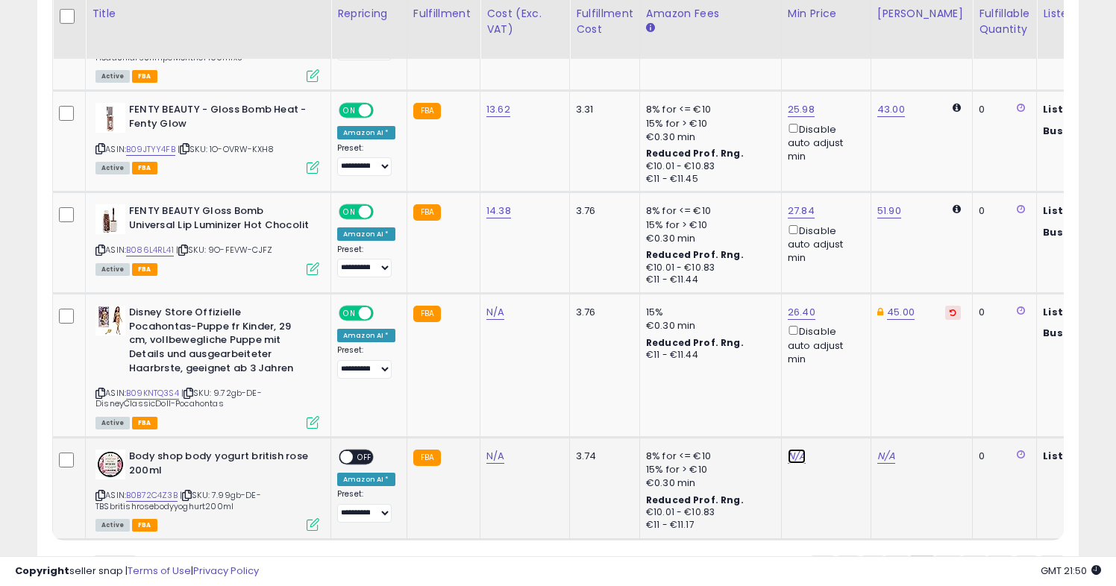
click at [791, 449] on link "N/A" at bounding box center [797, 456] width 18 height 15
type input "*"
click at [874, 360] on icon "button" at bounding box center [869, 362] width 9 height 9
click at [489, 449] on link "N/A" at bounding box center [495, 456] width 18 height 15
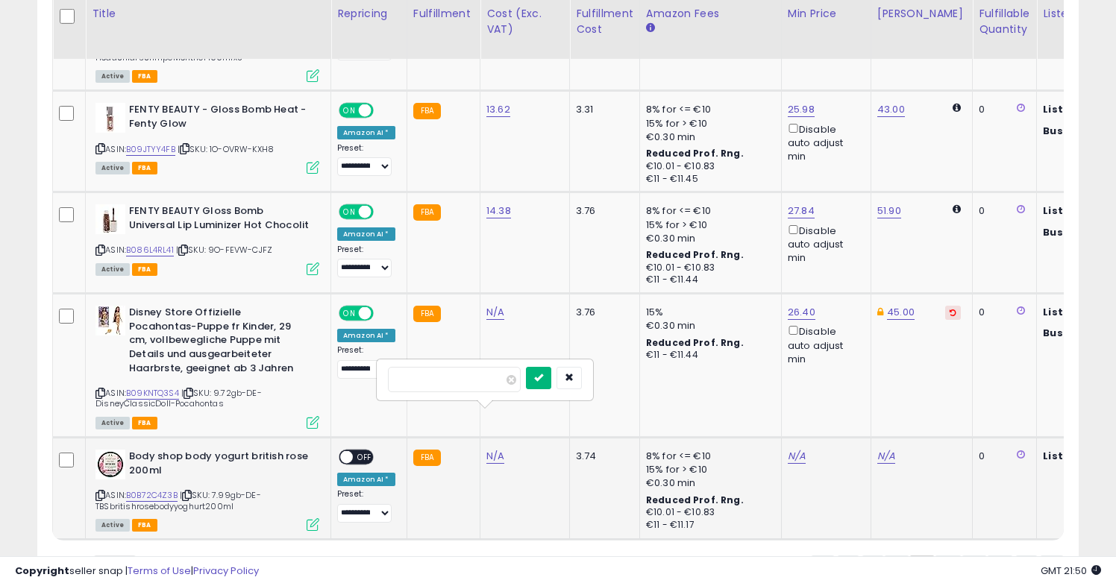
type input "****"
click at [543, 378] on icon "submit" at bounding box center [538, 377] width 9 height 9
click at [344, 451] on span at bounding box center [346, 457] width 13 height 13
click at [937, 556] on link "4" at bounding box center [948, 568] width 27 height 25
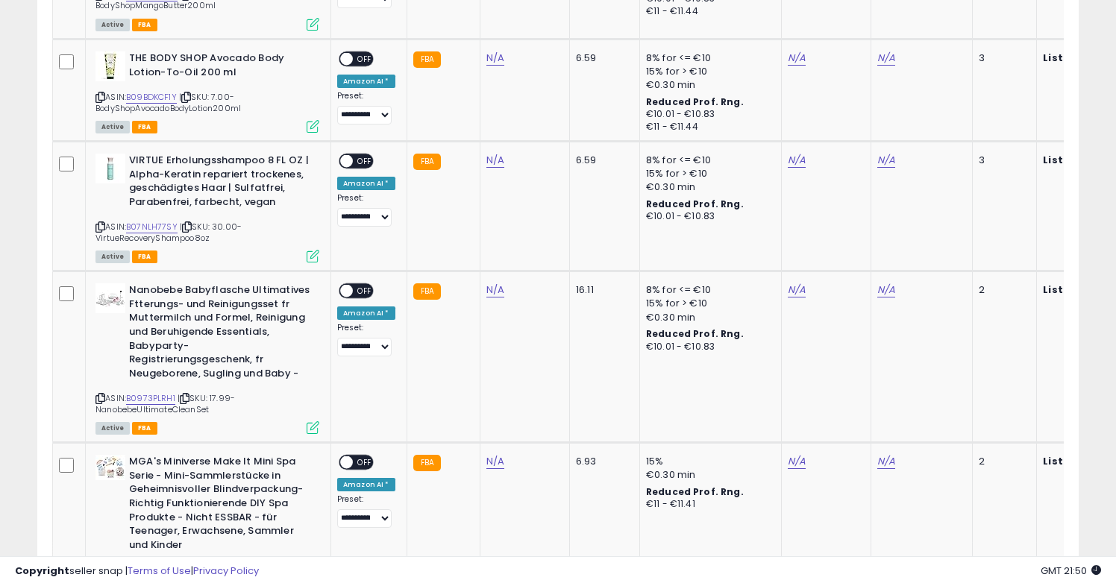
scroll to position [3129, 0]
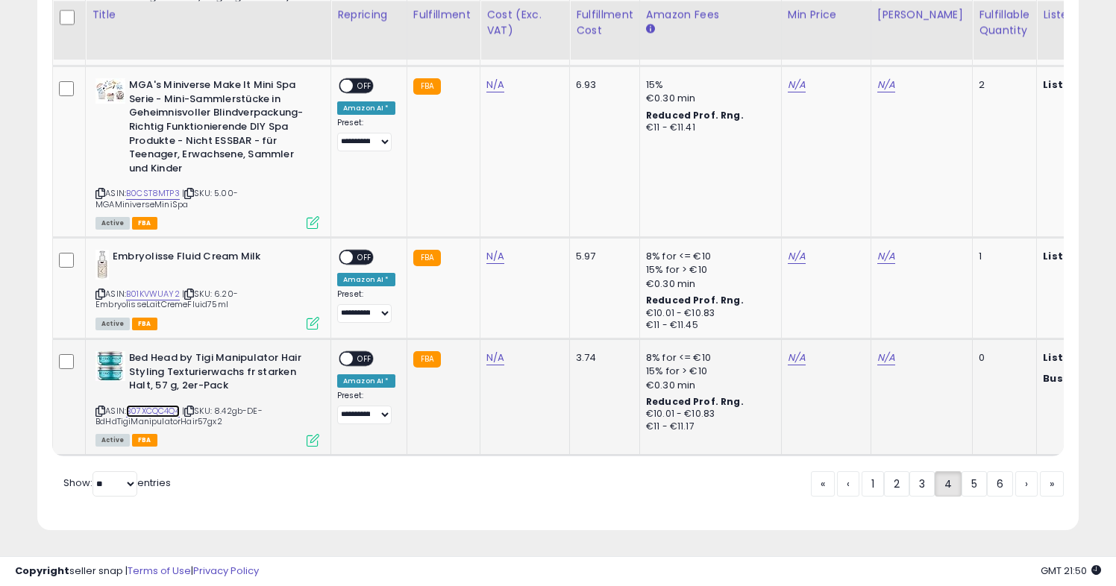
click at [175, 410] on link "B07XCQC4Q4" at bounding box center [153, 411] width 54 height 13
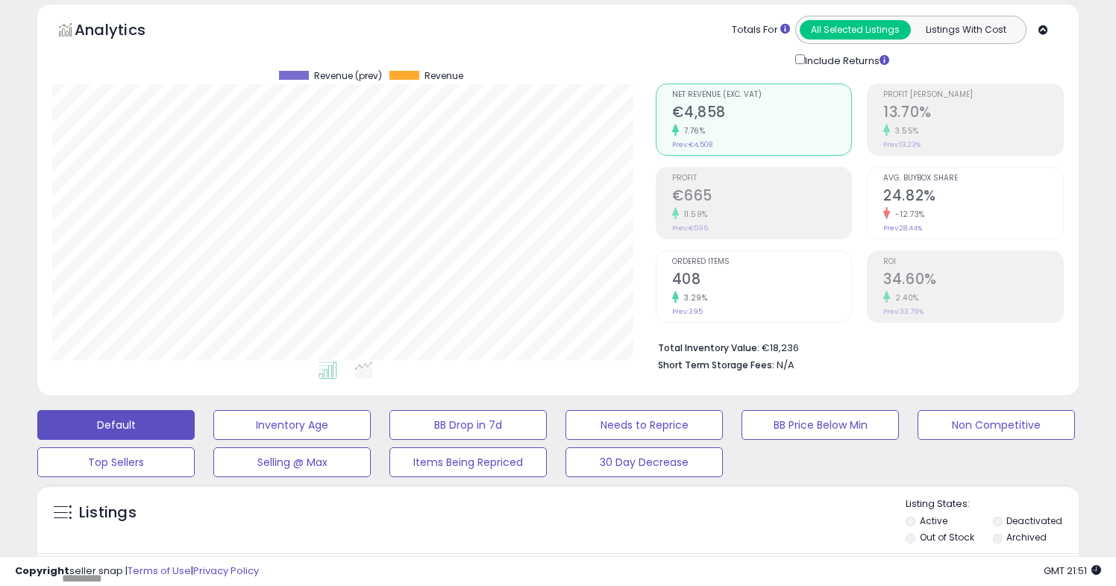
scroll to position [445, 0]
